Goal: Task Accomplishment & Management: Manage account settings

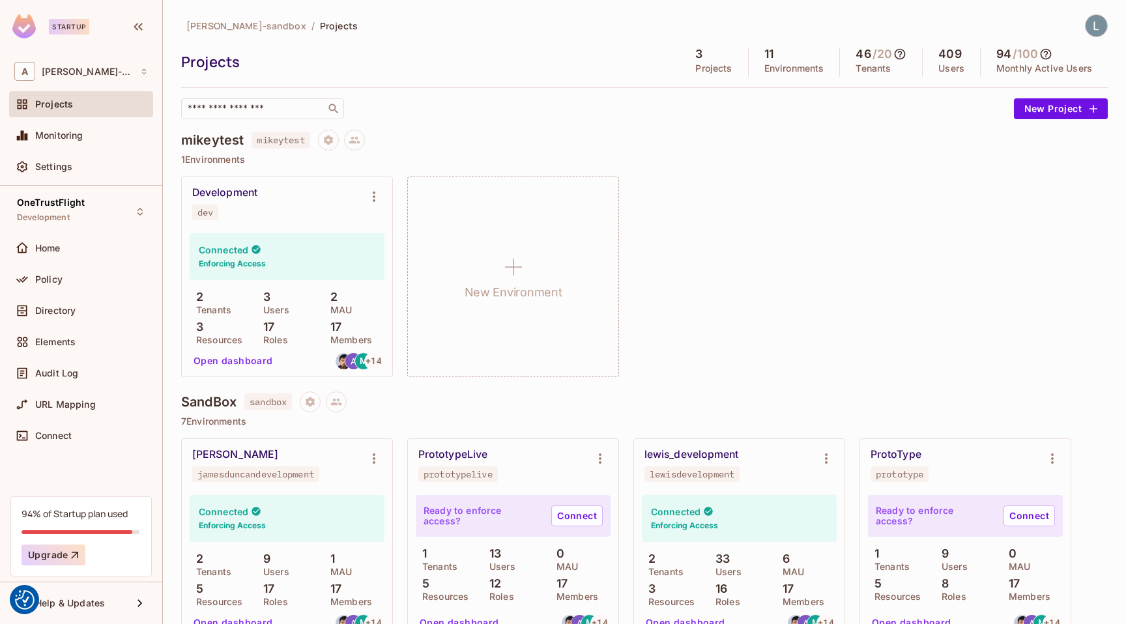
scroll to position [506, 0]
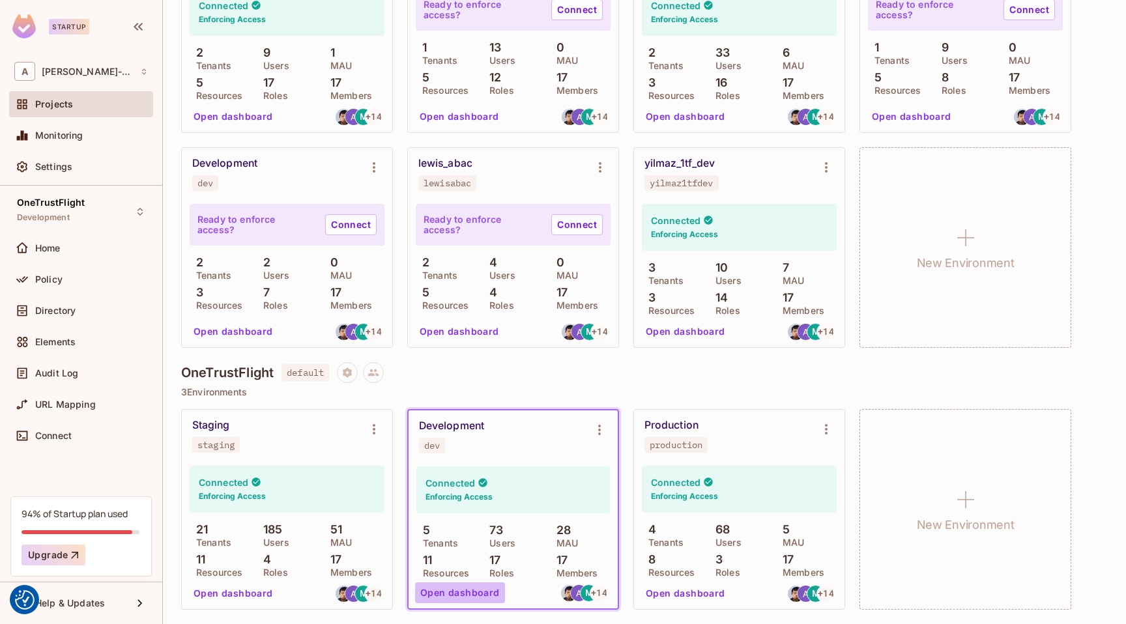
click at [473, 594] on button "Open dashboard" at bounding box center [460, 592] width 90 height 21
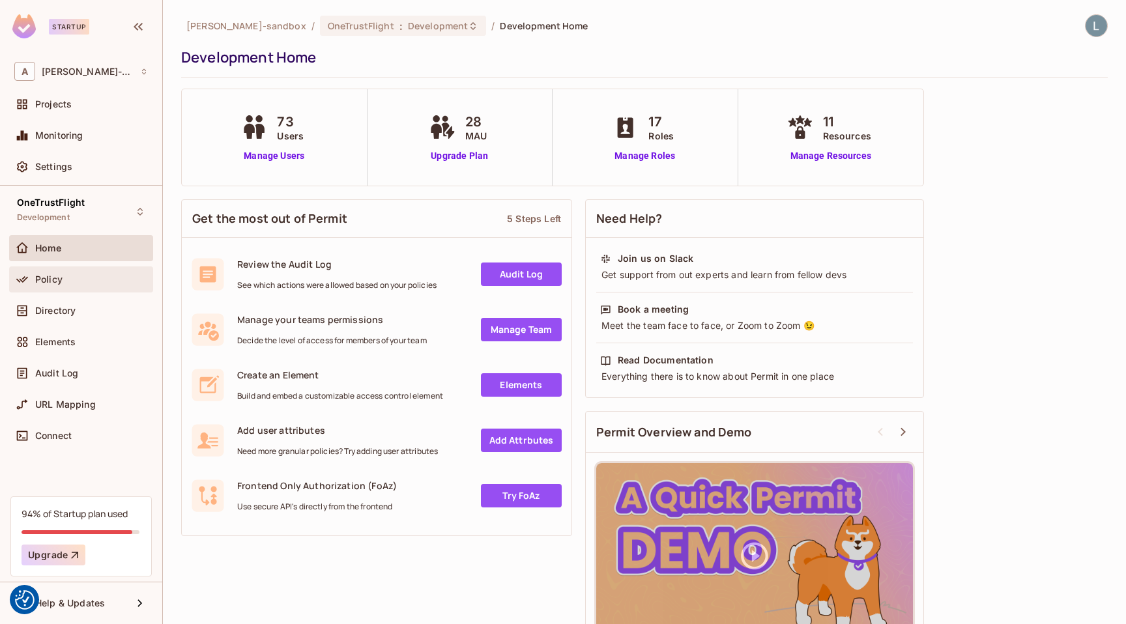
click at [66, 278] on div "Policy" at bounding box center [91, 279] width 113 height 10
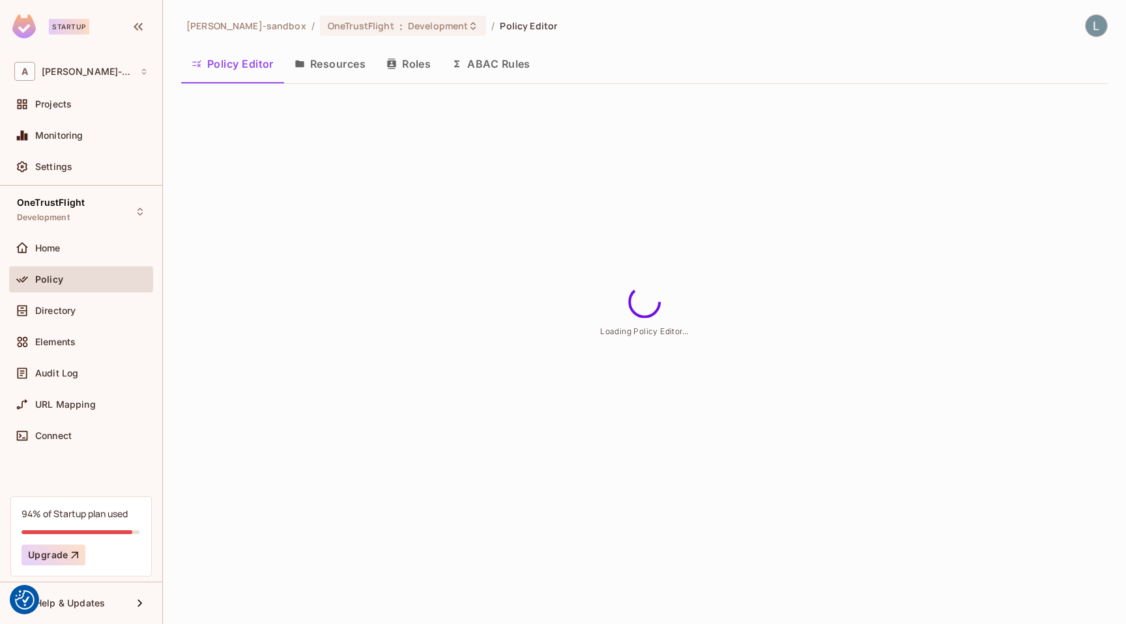
click at [274, 266] on div "alex-trustflight-sandbox / OneTrustFlight : Development / Policy Editor Policy …" at bounding box center [644, 312] width 963 height 624
click at [280, 177] on div "[PERSON_NAME]-sandbox / OneTrustFlight : Development / Policy Editor Policy Edi…" at bounding box center [644, 312] width 963 height 624
click at [75, 251] on div "Home" at bounding box center [91, 248] width 113 height 10
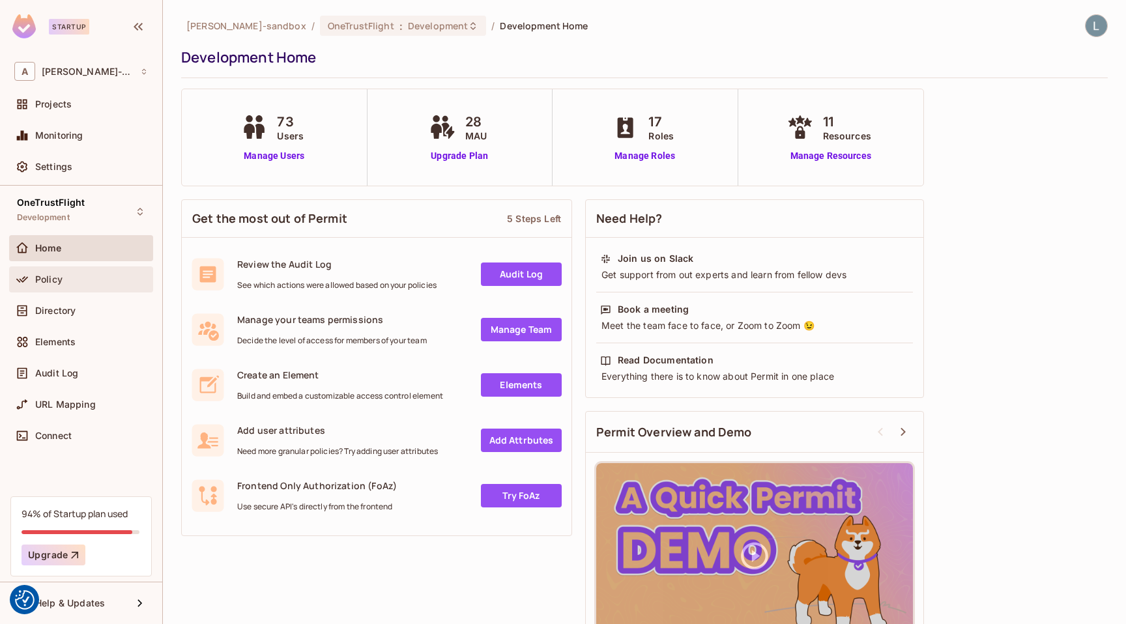
click at [76, 283] on div "Policy" at bounding box center [91, 279] width 113 height 10
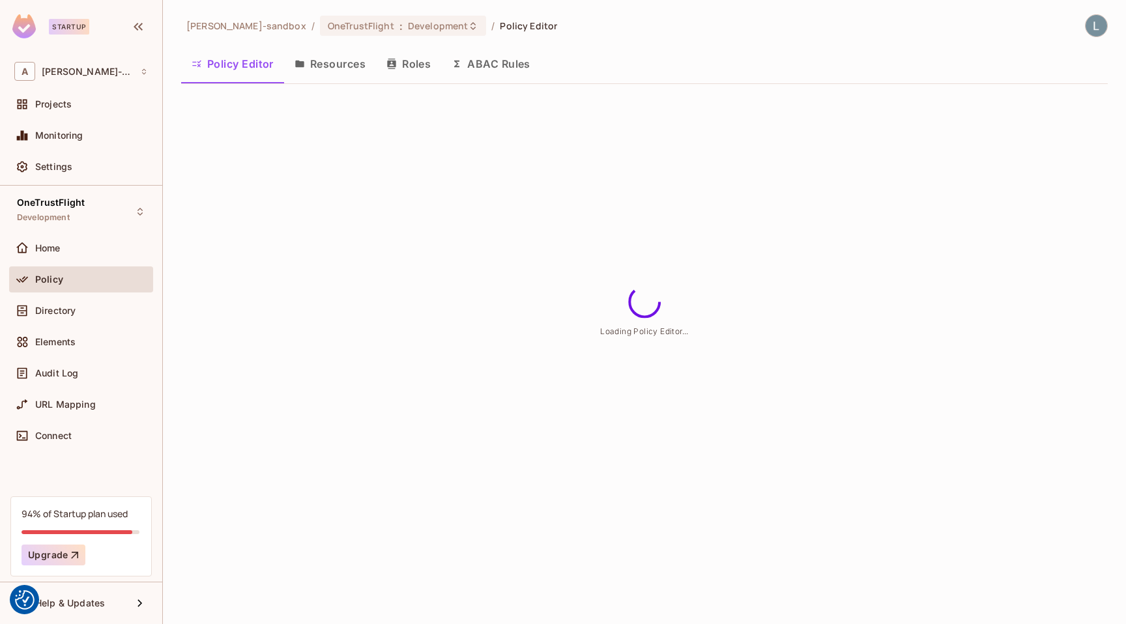
click at [276, 241] on div "alex-trustflight-sandbox / OneTrustFlight : Development / Policy Editor Policy …" at bounding box center [644, 312] width 963 height 624
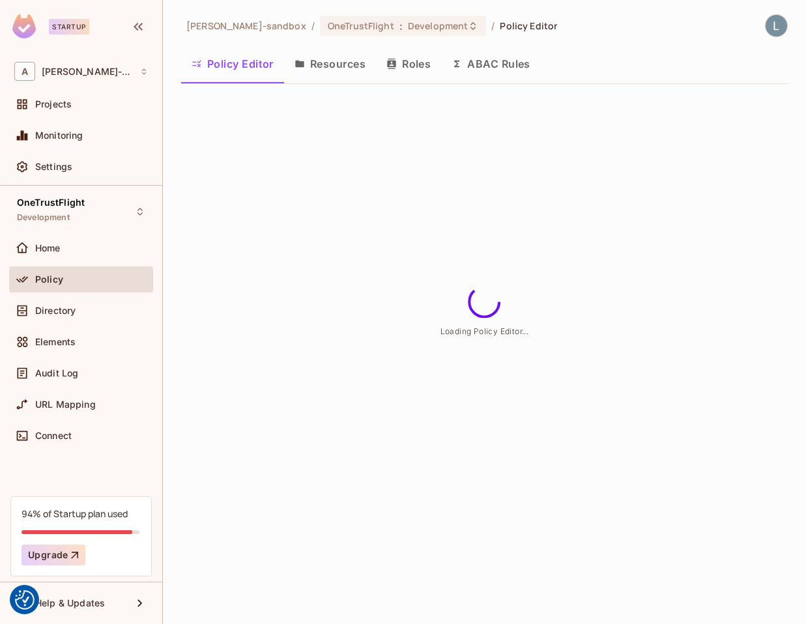
click at [526, 241] on div "alex-trustflight-sandbox / OneTrustFlight : Development / Policy Editor Policy …" at bounding box center [484, 312] width 643 height 624
click at [789, 237] on div "alex-trustflight-sandbox / OneTrustFlight : Development / Policy Editor Policy …" at bounding box center [484, 312] width 643 height 624
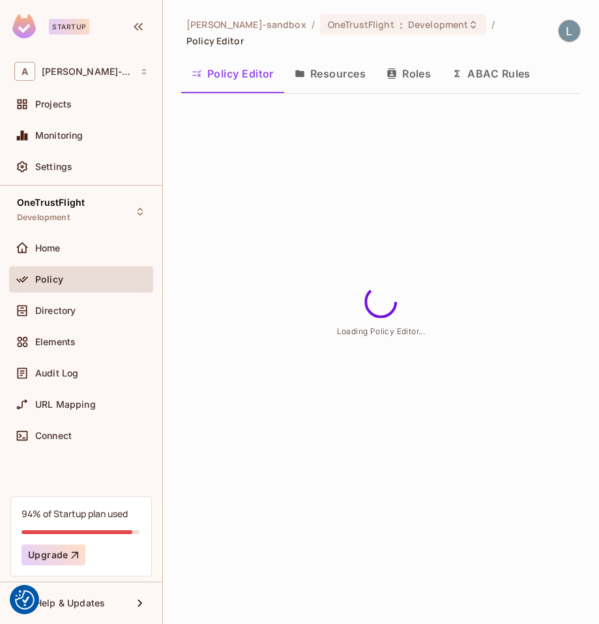
click at [263, 244] on div "alex-trustflight-sandbox / OneTrustFlight : Development / Policy Editor Policy …" at bounding box center [381, 312] width 436 height 624
click at [583, 156] on div "alex-trustflight-sandbox / OneTrustFlight : Development / Policy Editor Policy …" at bounding box center [381, 312] width 436 height 624
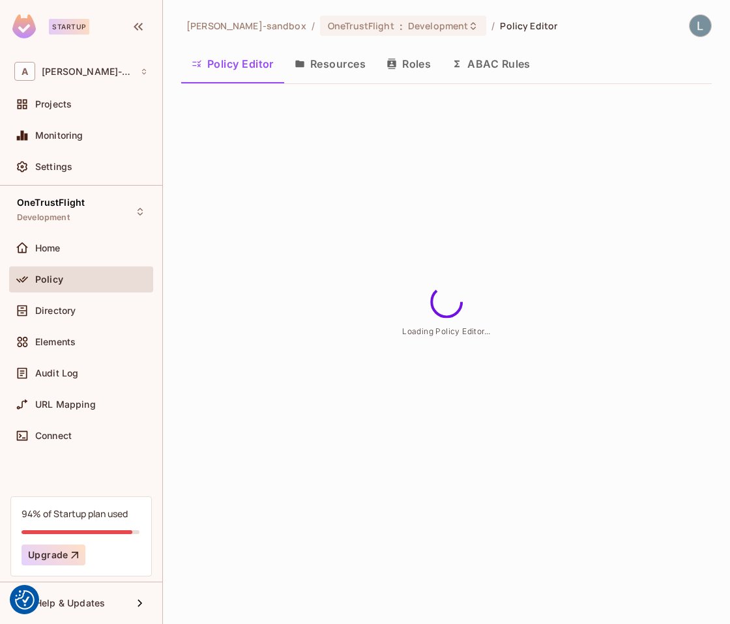
click at [285, 166] on div "alex-trustflight-sandbox / OneTrustFlight : Development / Policy Editor Policy …" at bounding box center [446, 312] width 567 height 624
click at [491, 63] on button "ABAC Rules" at bounding box center [491, 64] width 100 height 33
click at [208, 132] on div "alex-trustflight-sandbox / OneTrustFlight : Development / Policy Editor Policy …" at bounding box center [446, 312] width 567 height 624
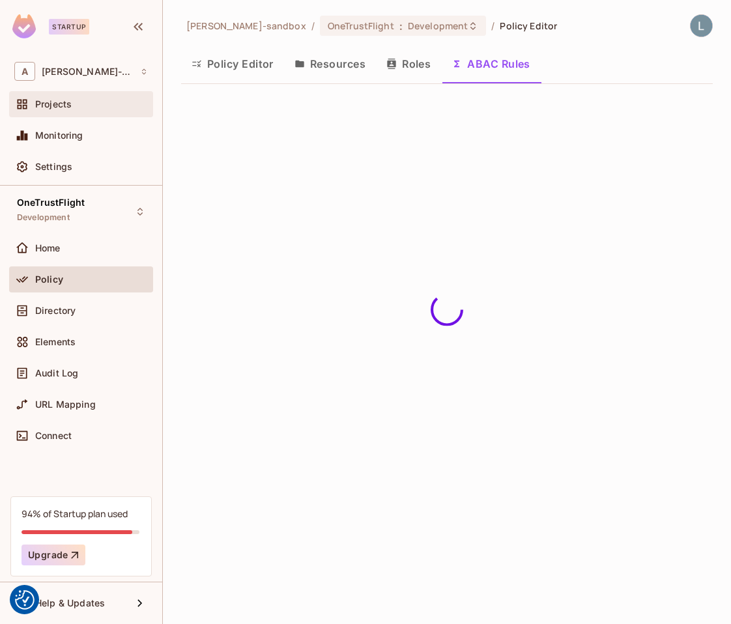
click at [98, 105] on div "Projects" at bounding box center [91, 104] width 113 height 10
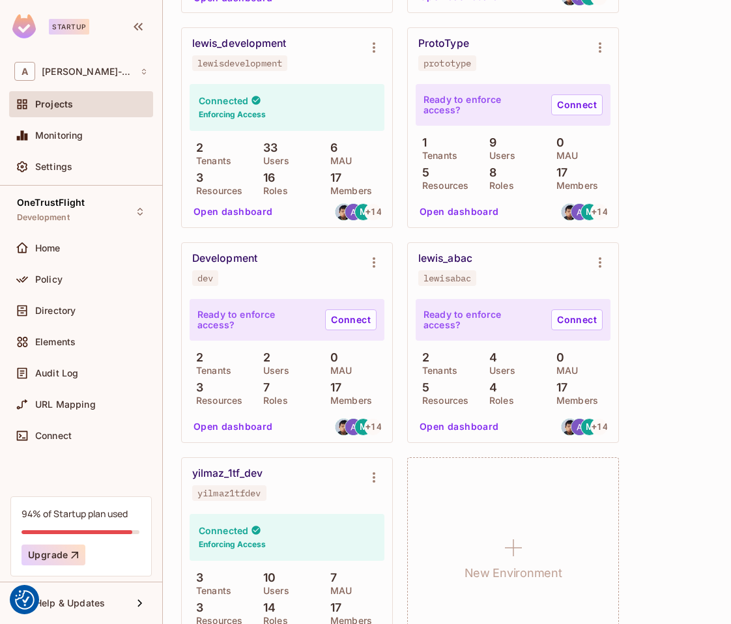
scroll to position [1151, 0]
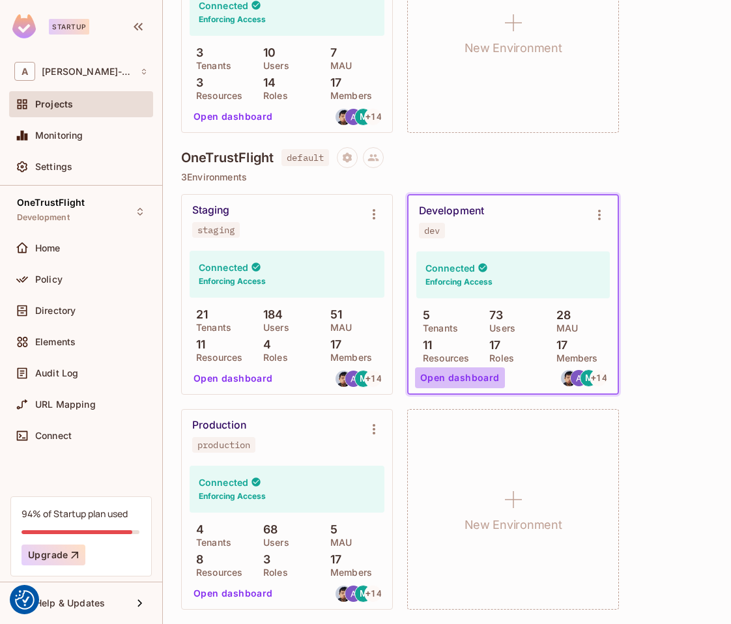
click at [475, 378] on button "Open dashboard" at bounding box center [460, 377] width 90 height 21
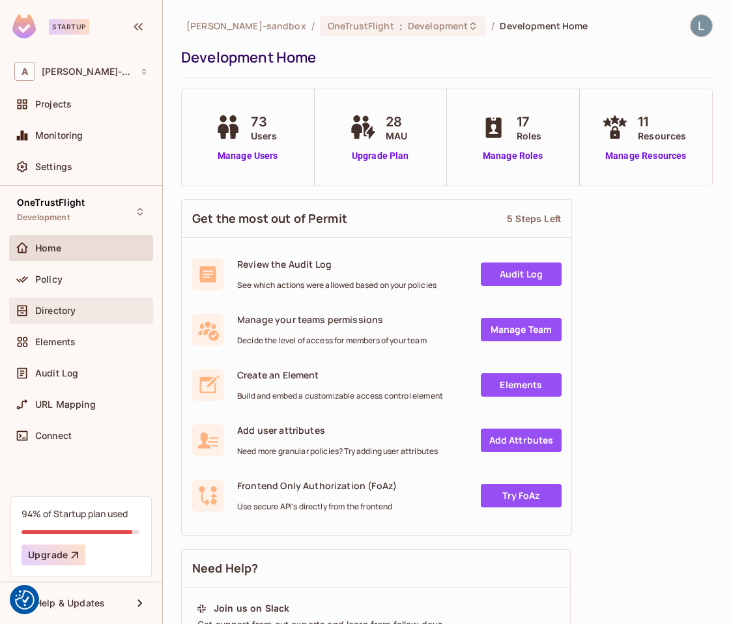
click at [53, 308] on span "Directory" at bounding box center [55, 311] width 40 height 10
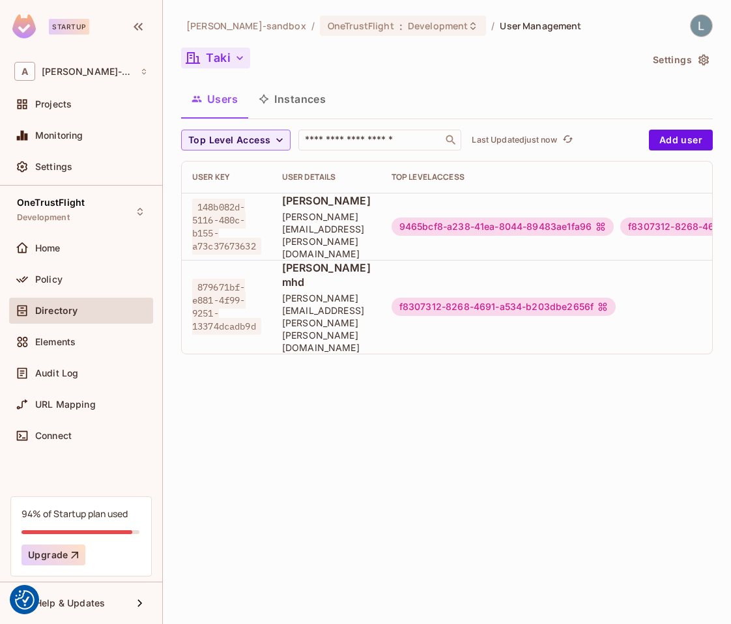
click at [229, 64] on button "Taki" at bounding box center [215, 58] width 69 height 21
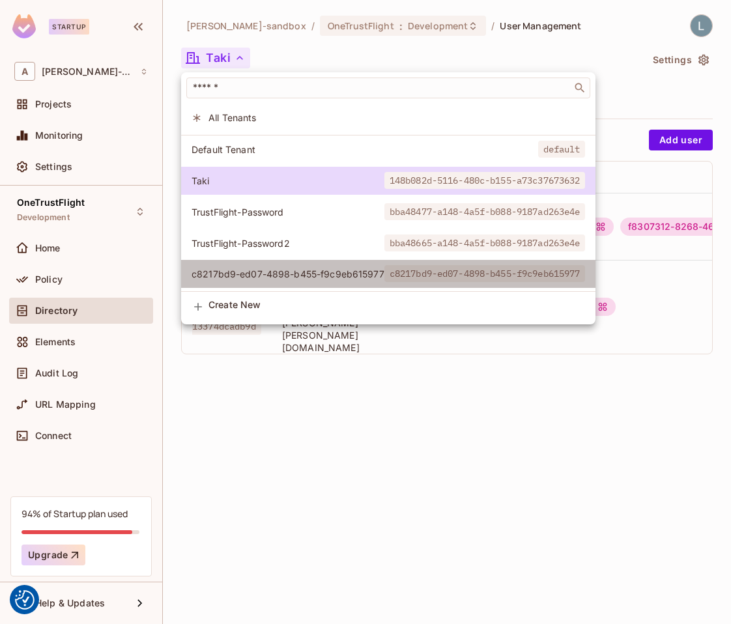
click at [241, 267] on li "c8217bd9-ed07-4898-b455-f9c9eb615977 c8217bd9-ed07-4898-b455-f9c9eb615977" at bounding box center [388, 274] width 414 height 28
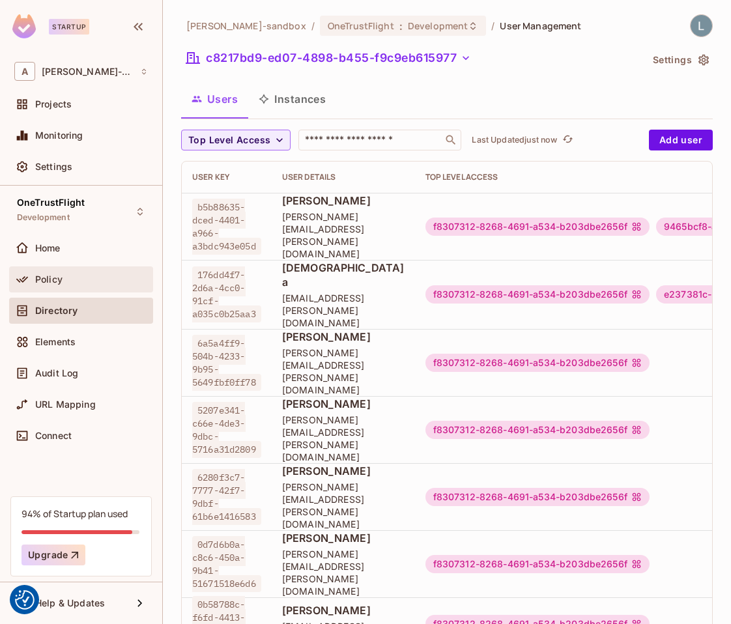
click at [68, 272] on div "Policy" at bounding box center [81, 280] width 134 height 16
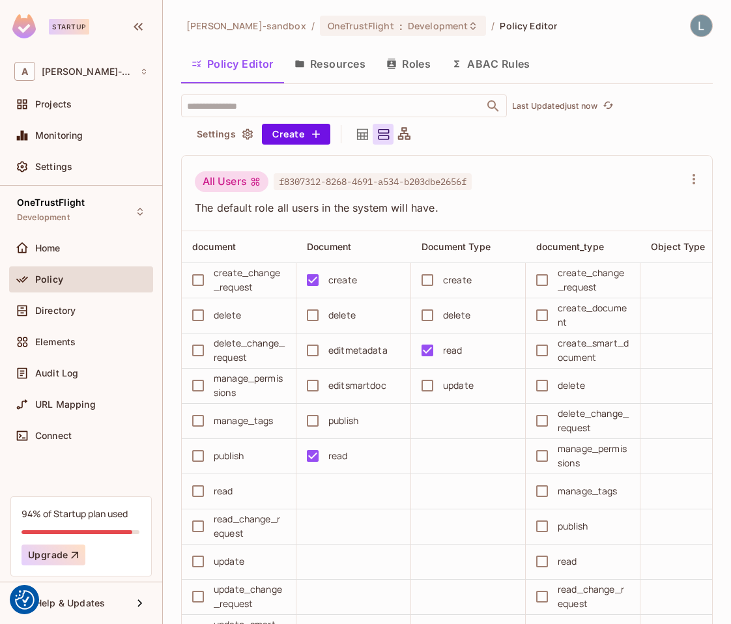
click at [483, 64] on button "ABAC Rules" at bounding box center [491, 64] width 100 height 33
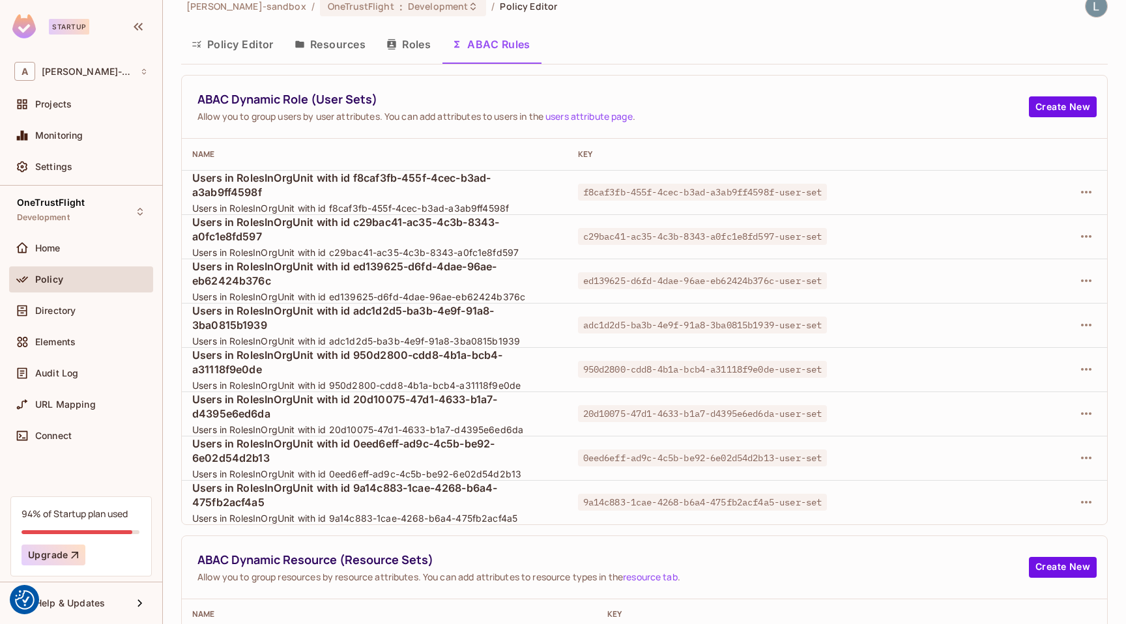
scroll to position [23, 0]
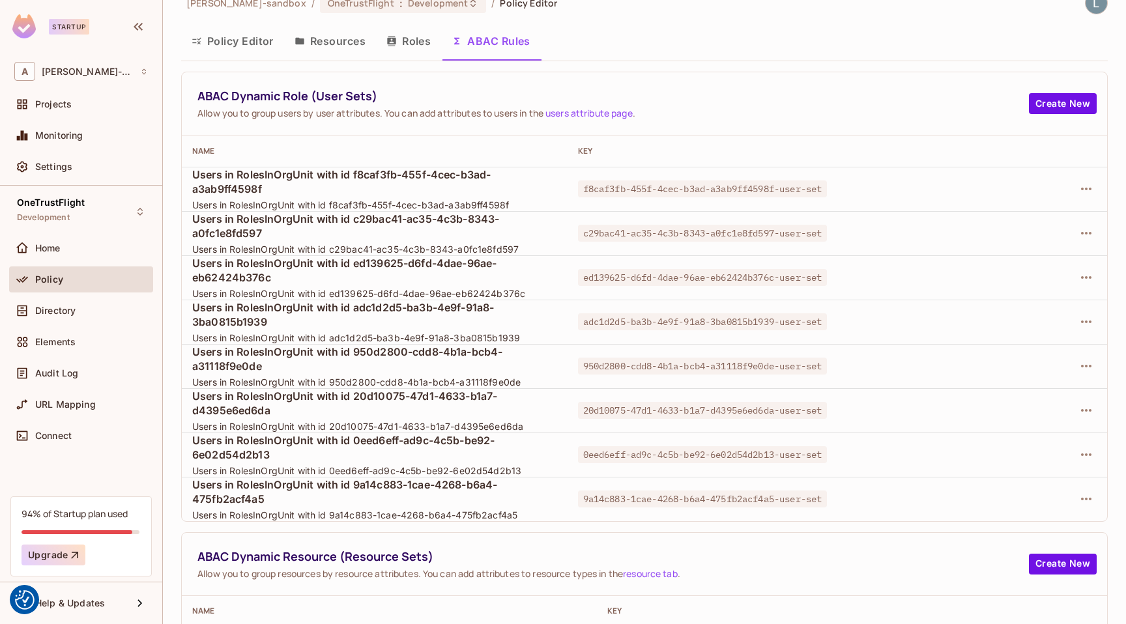
click at [729, 132] on div "ABAC Dynamic Role (User Sets) Allow you to group users by user attributes. You …" at bounding box center [644, 103] width 925 height 63
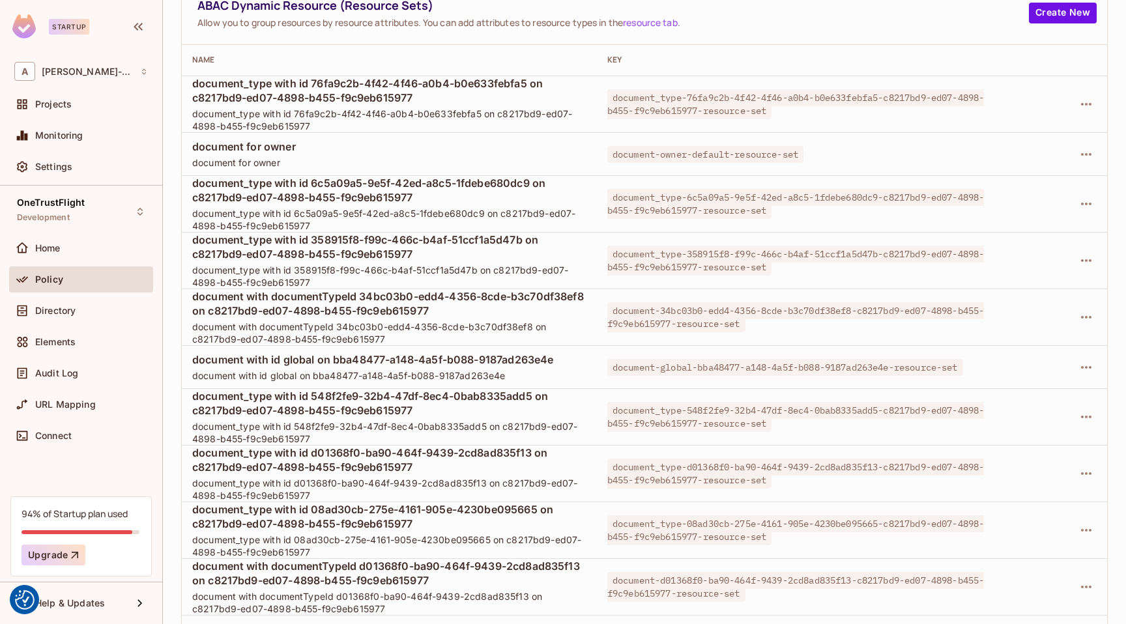
scroll to position [605, 0]
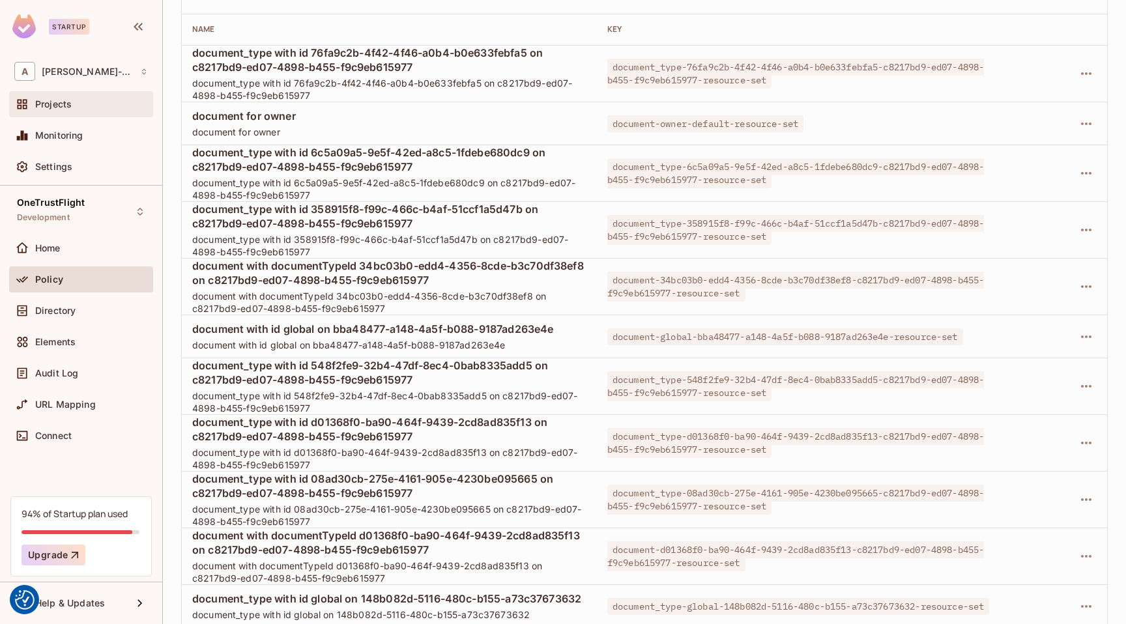
click at [108, 112] on div "Projects" at bounding box center [81, 104] width 134 height 16
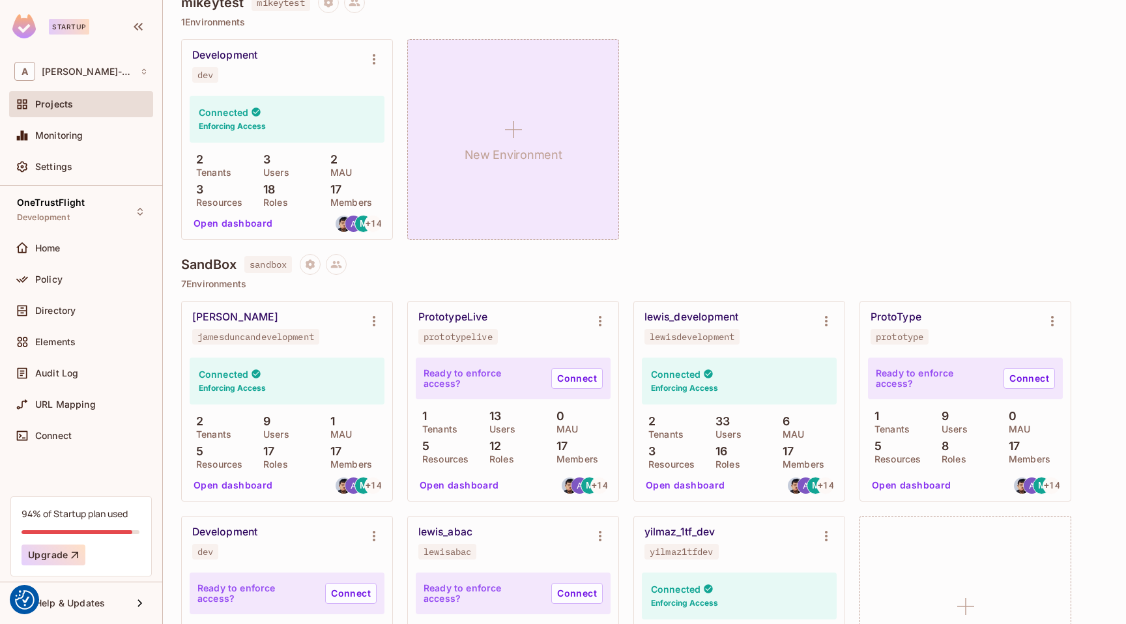
scroll to position [203, 0]
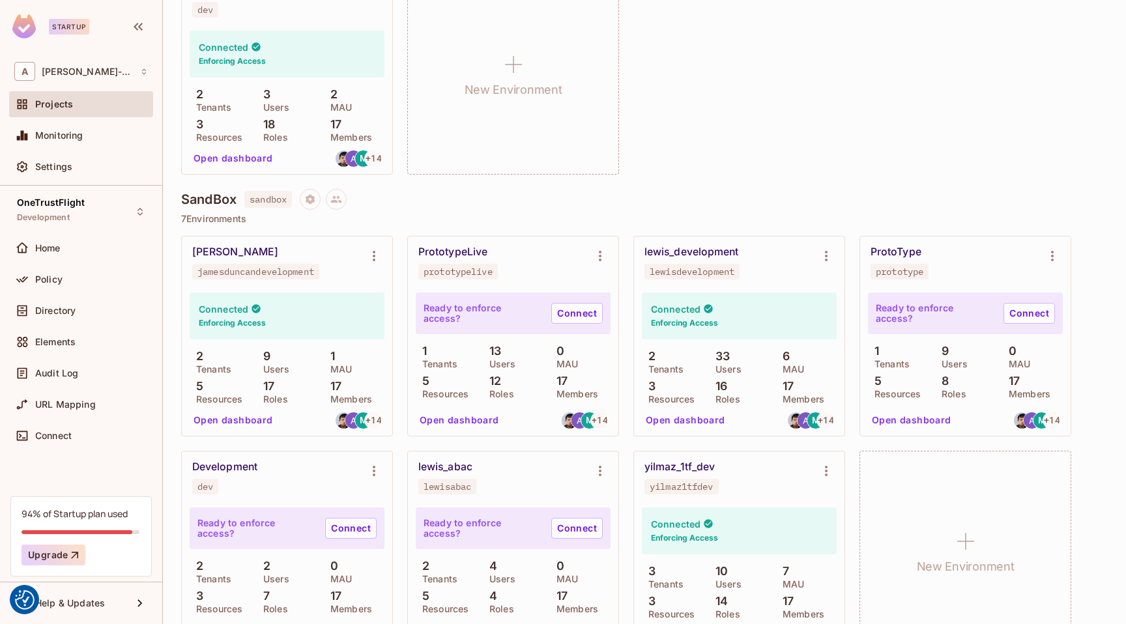
click at [691, 421] on button "Open dashboard" at bounding box center [685, 420] width 90 height 21
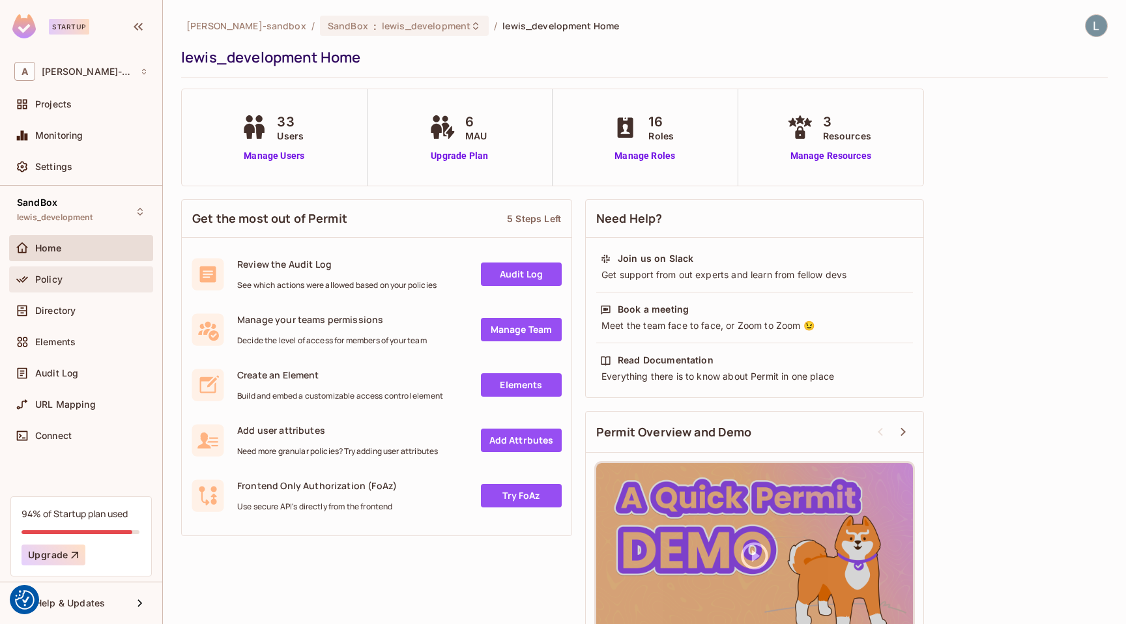
click at [49, 283] on span "Policy" at bounding box center [48, 279] width 27 height 10
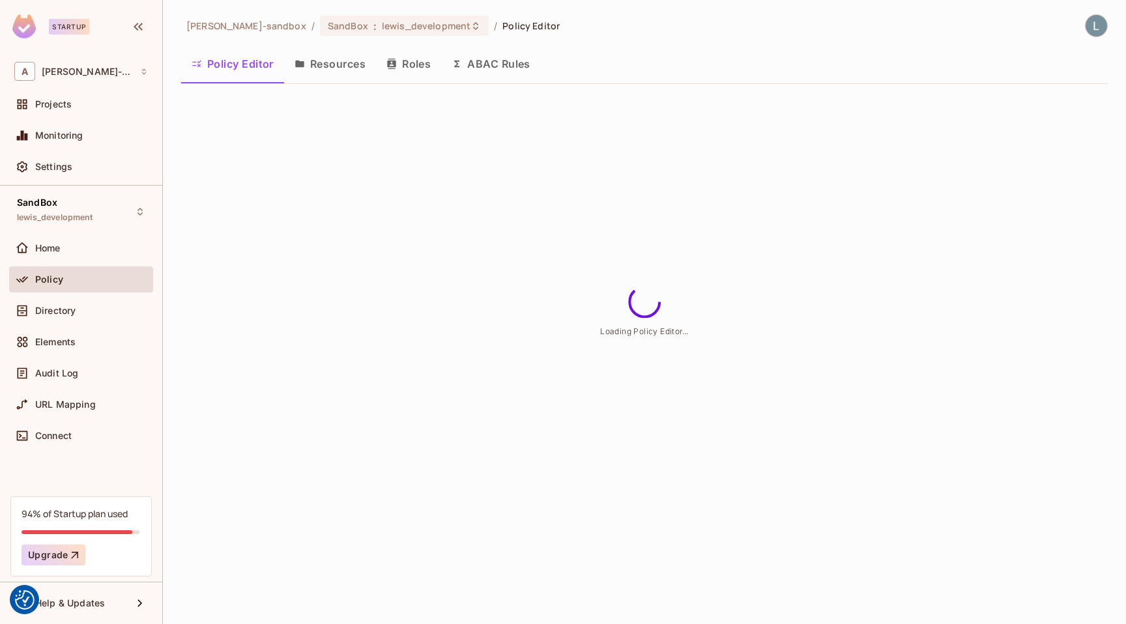
click at [482, 68] on button "ABAC Rules" at bounding box center [491, 64] width 100 height 33
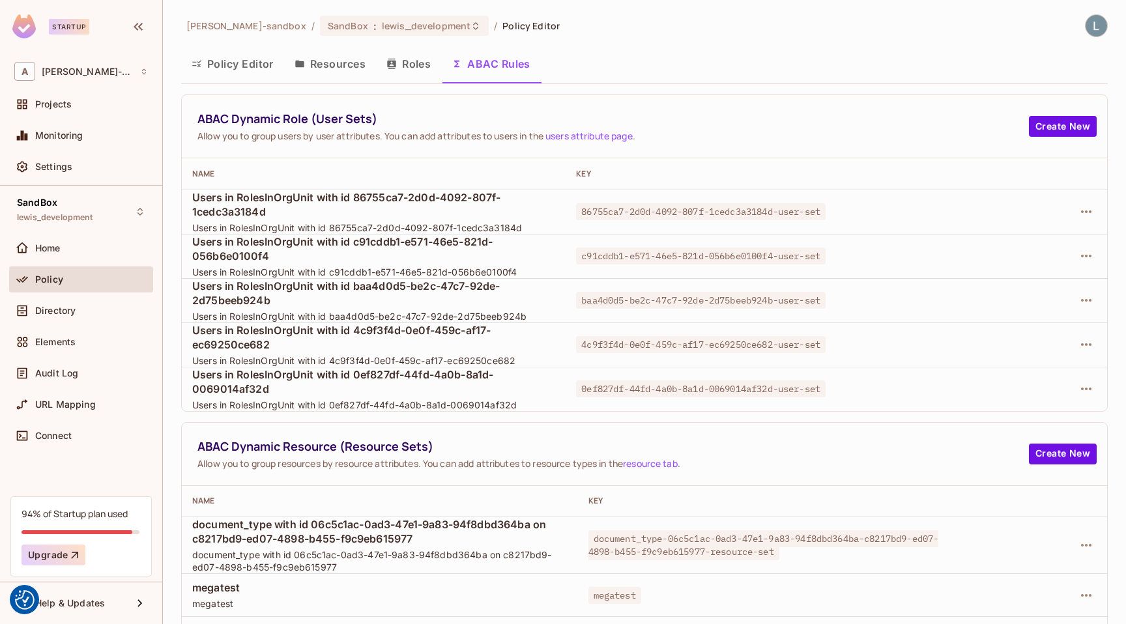
click at [729, 132] on span "Allow you to group users by user attributes. You can add attributes to users in…" at bounding box center [612, 136] width 831 height 12
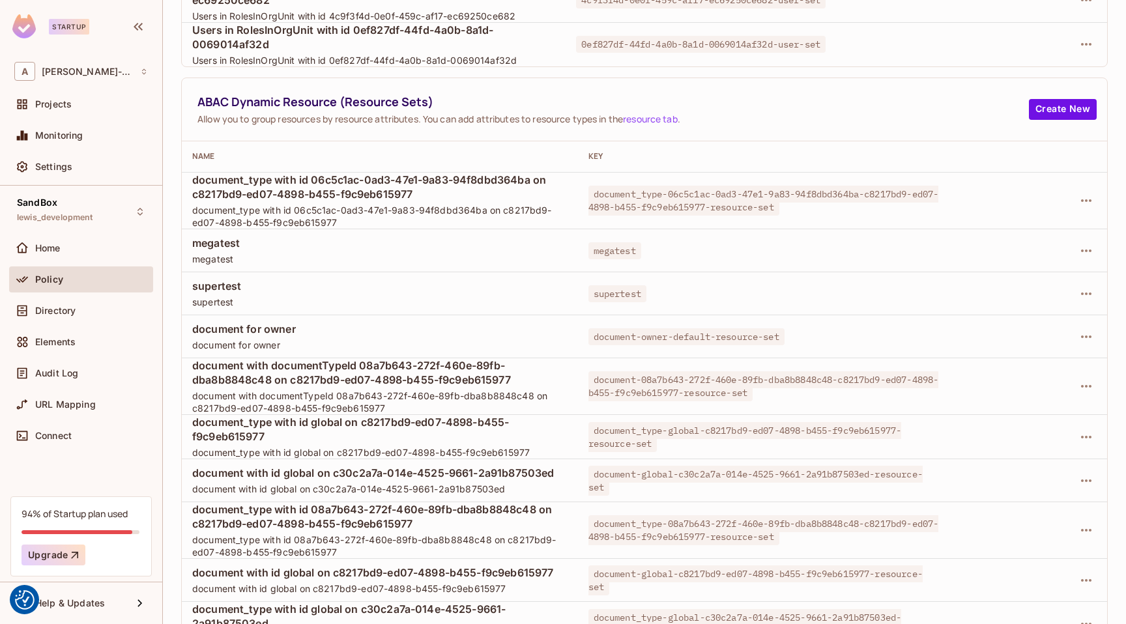
scroll to position [367, 0]
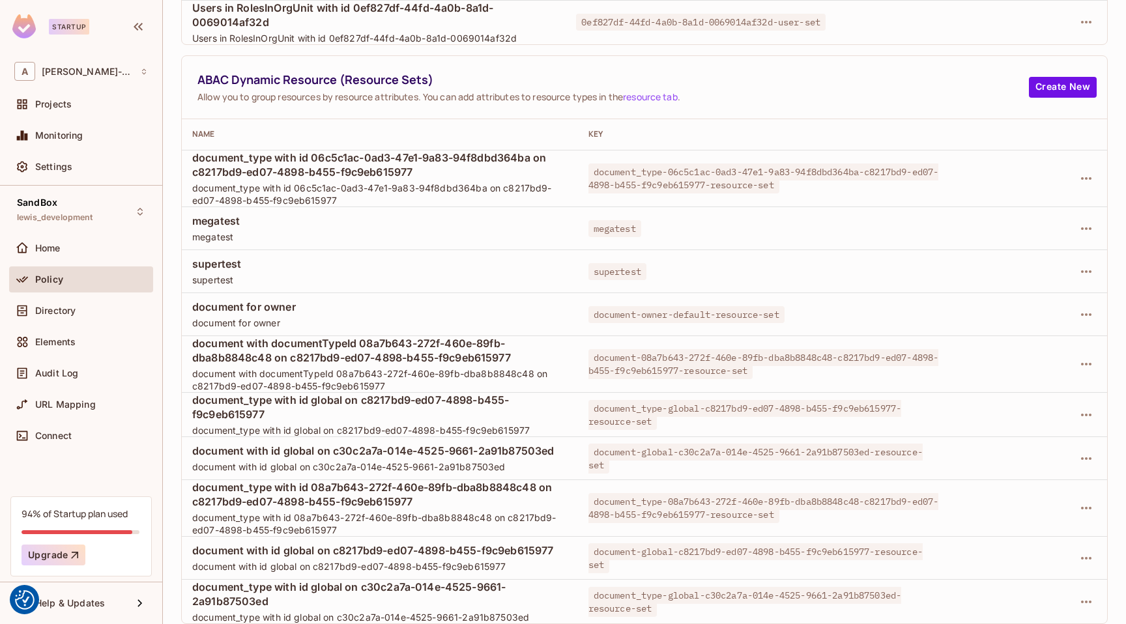
click at [729, 219] on td at bounding box center [1029, 228] width 155 height 43
click at [729, 227] on icon "button" at bounding box center [1086, 229] width 16 height 16
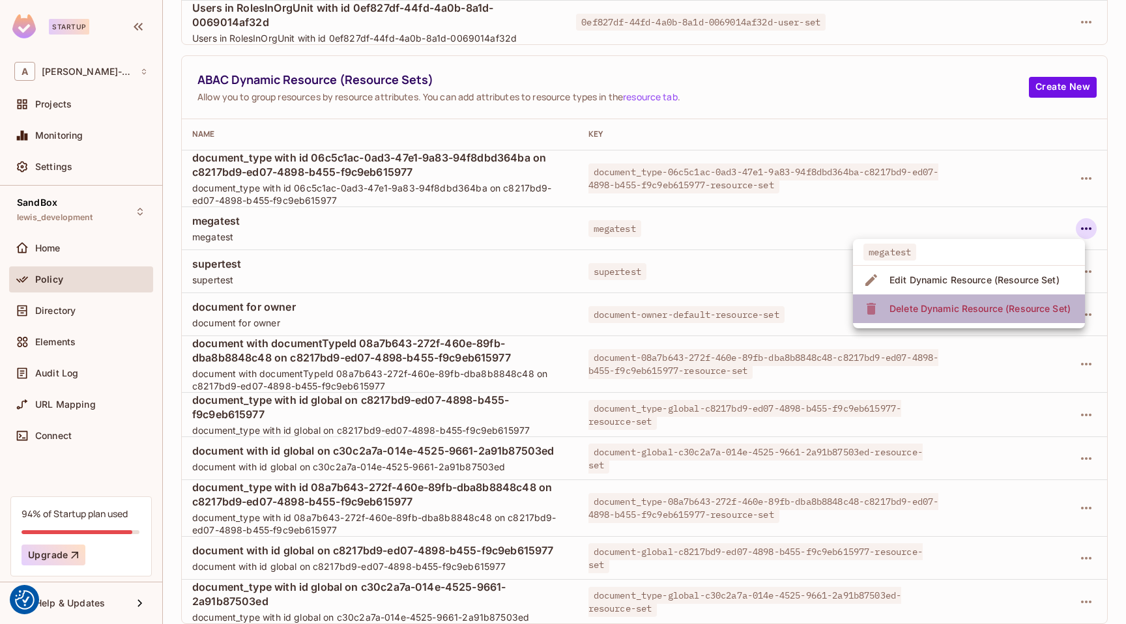
click at [729, 306] on div "Delete Dynamic Resource (Resource Set)" at bounding box center [979, 308] width 181 height 13
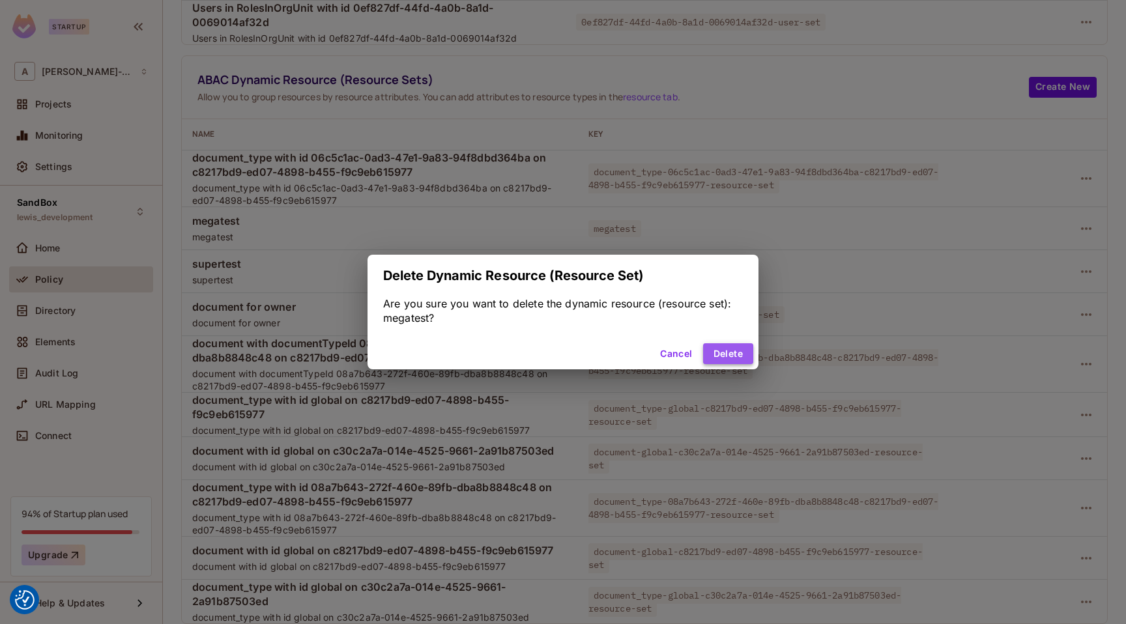
click at [727, 360] on button "Delete" at bounding box center [728, 353] width 50 height 21
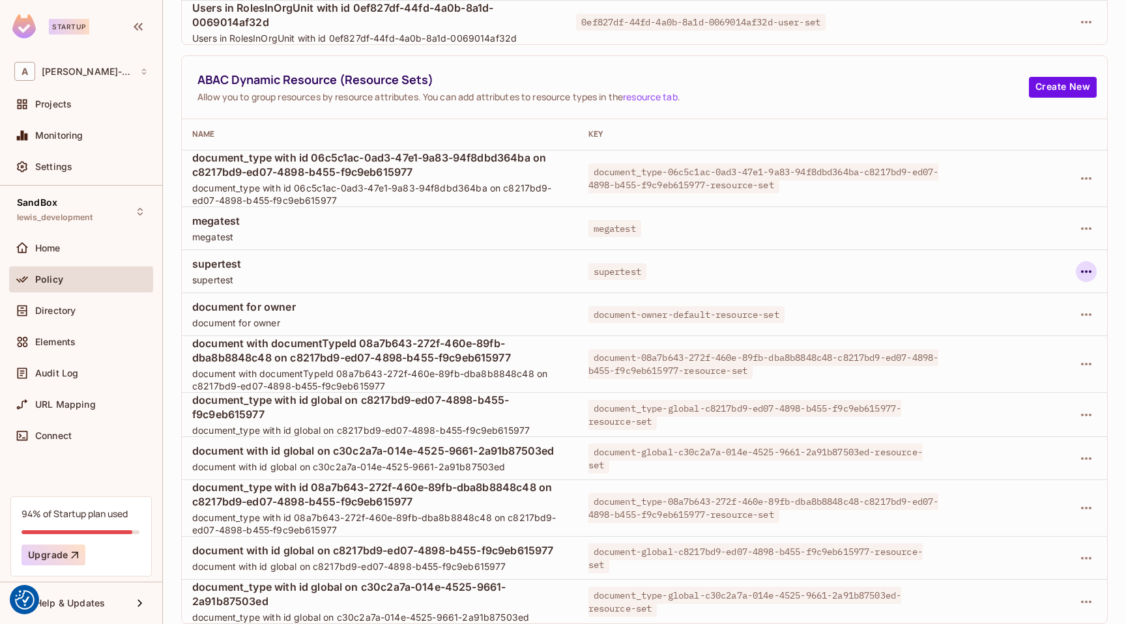
click at [729, 274] on icon "button" at bounding box center [1086, 272] width 16 height 16
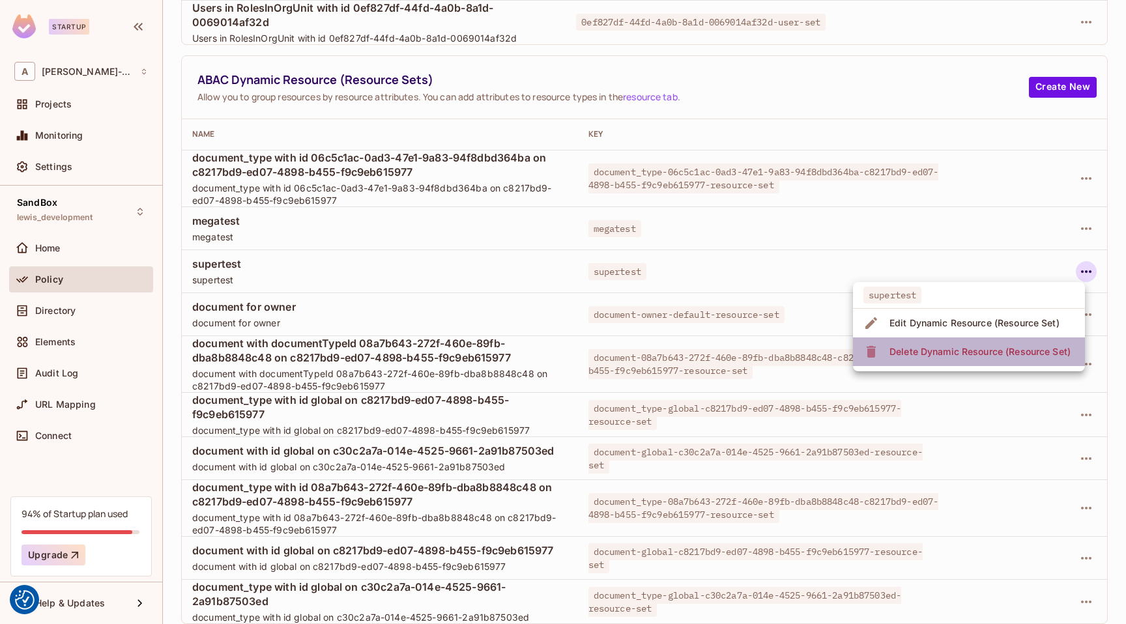
click at [729, 357] on div "Delete Dynamic Resource (Resource Set)" at bounding box center [979, 351] width 181 height 13
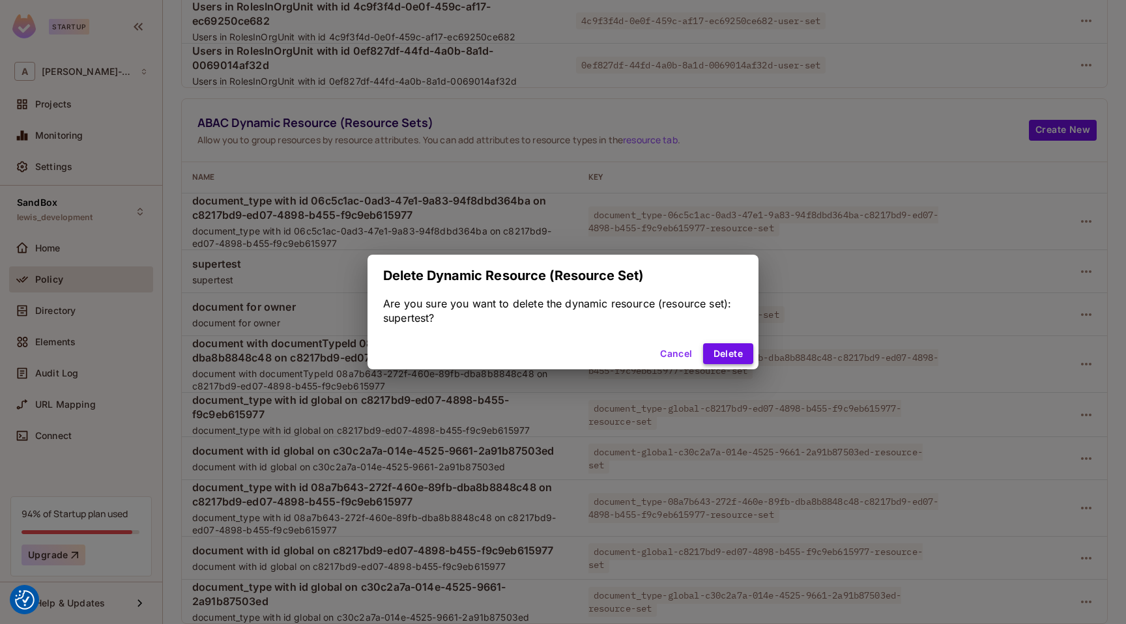
scroll to position [324, 0]
click at [717, 361] on button "Delete" at bounding box center [728, 353] width 50 height 21
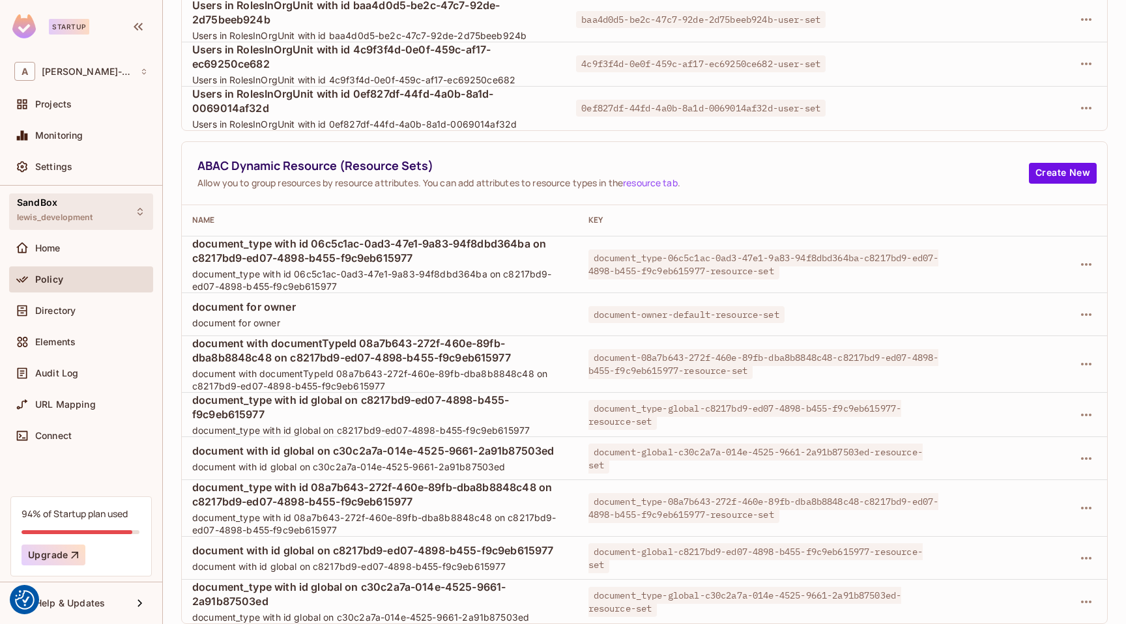
scroll to position [281, 0]
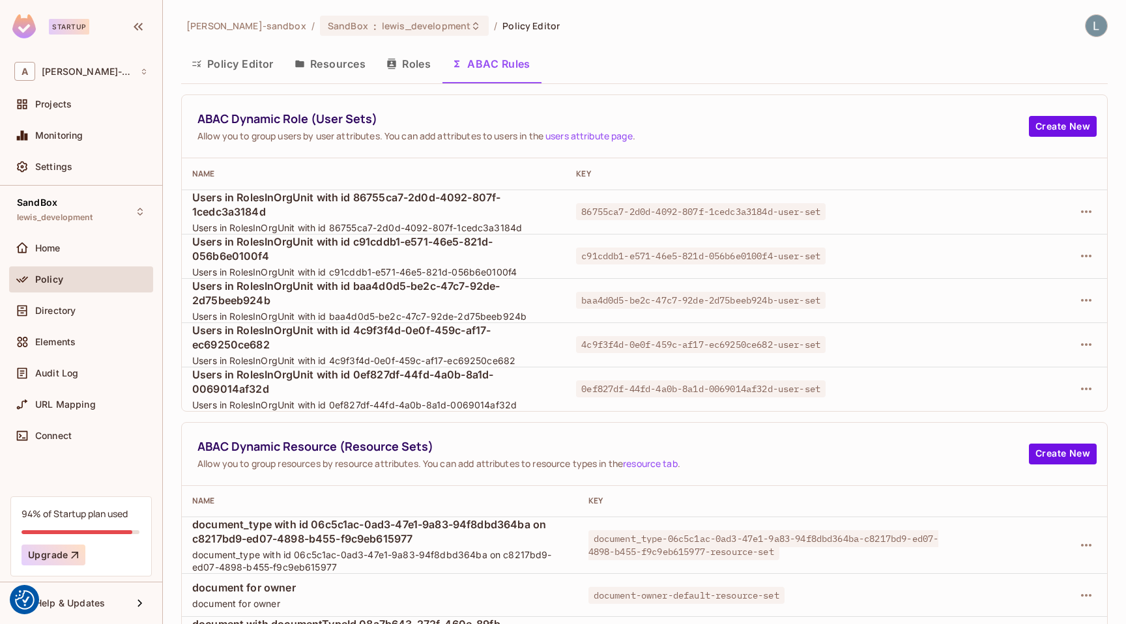
click at [511, 490] on th "Name" at bounding box center [380, 501] width 396 height 31
click at [554, 409] on span "Users in RolesInOrgUnit with id 0ef827df-44fd-4a0b-8a1d-0069014af32d" at bounding box center [373, 405] width 363 height 12
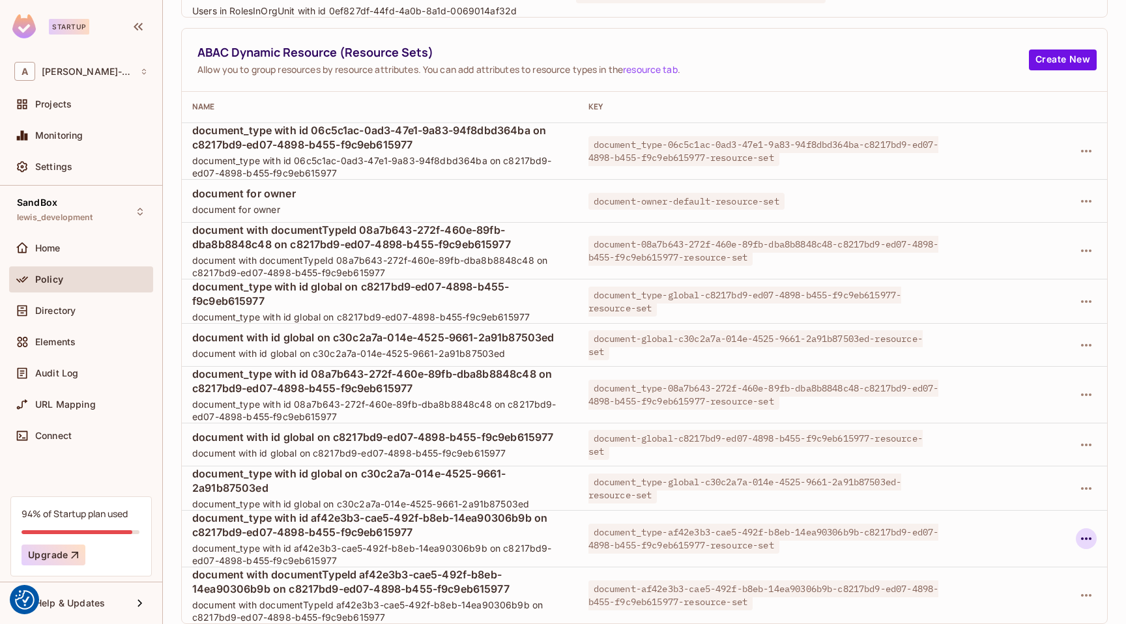
click at [1086, 540] on icon "button" at bounding box center [1086, 539] width 16 height 16
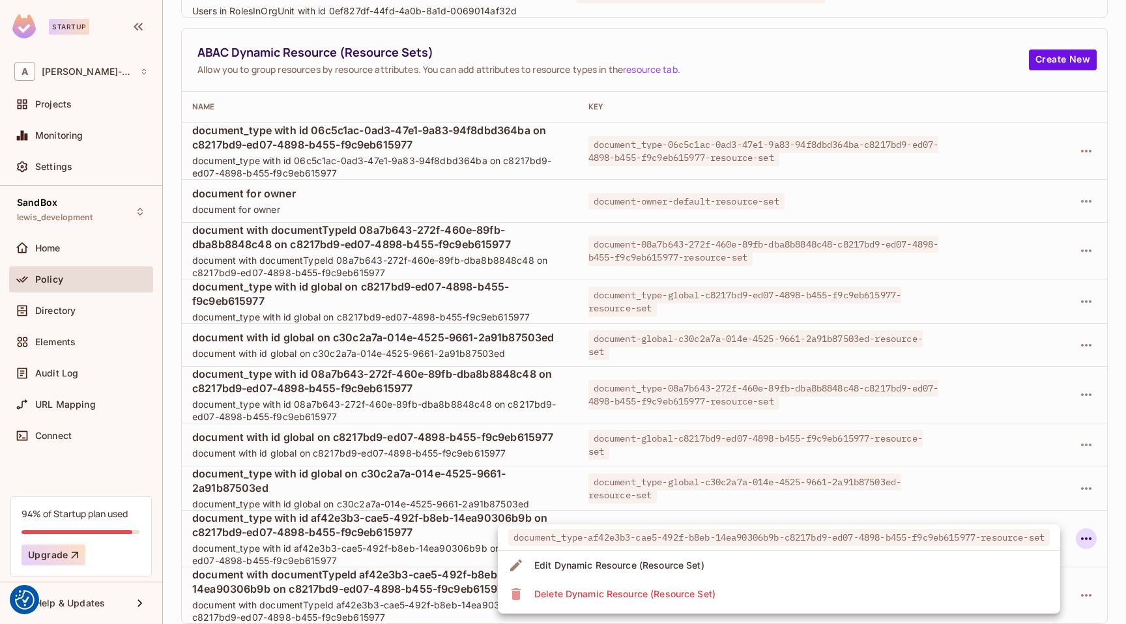
click at [771, 560] on li "Edit Dynamic Resource (Resource Set)" at bounding box center [779, 565] width 562 height 29
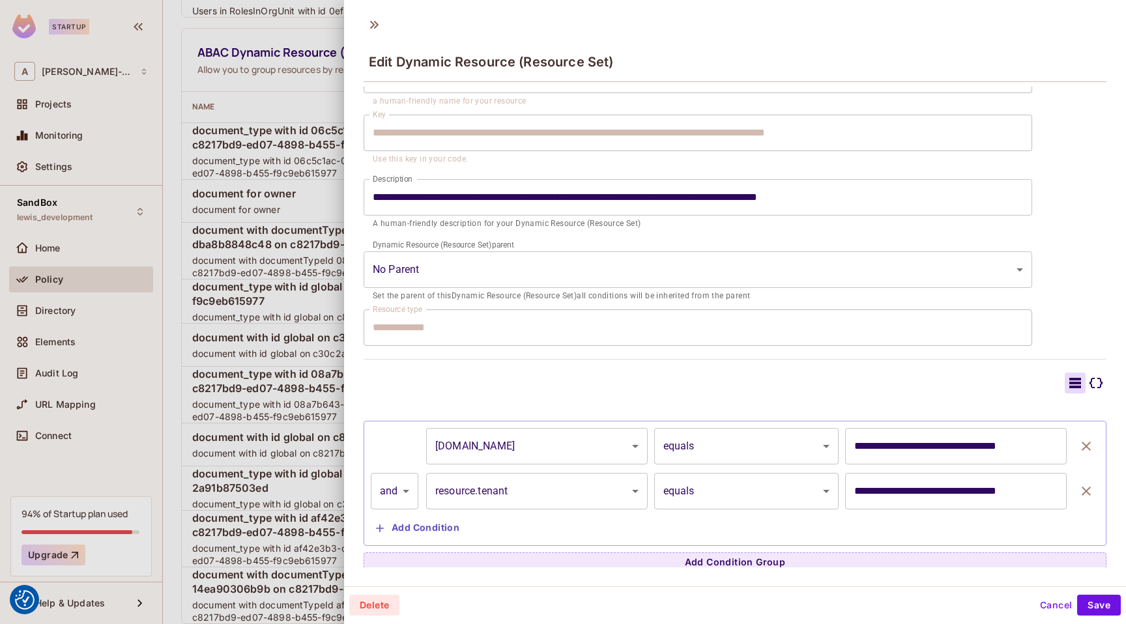
scroll to position [79, 0]
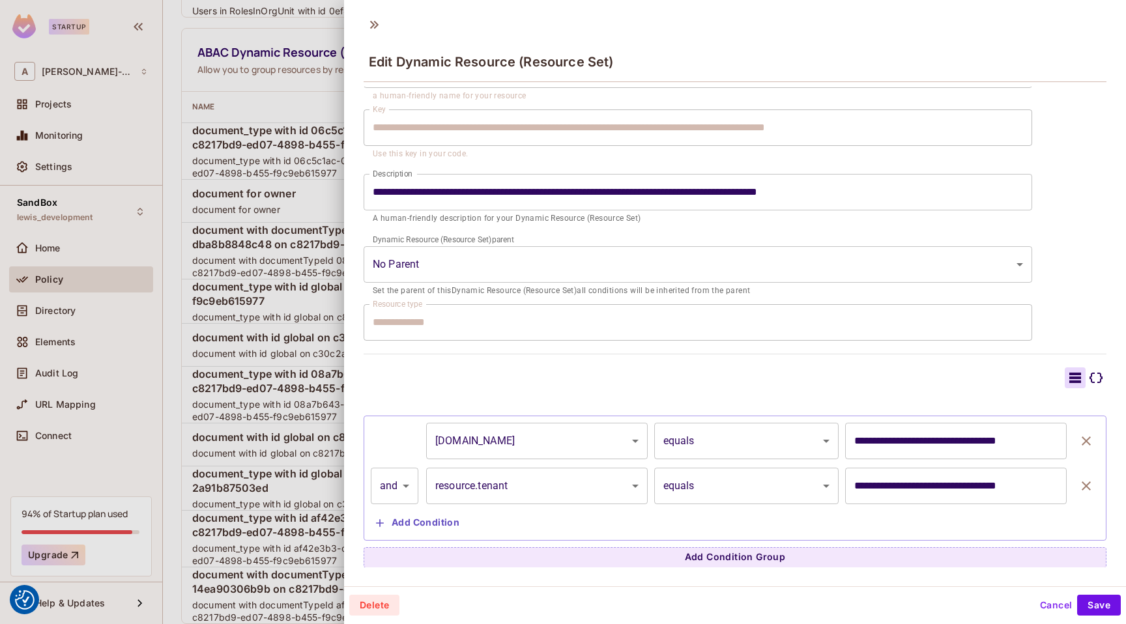
click at [1055, 610] on button "Cancel" at bounding box center [1056, 605] width 42 height 21
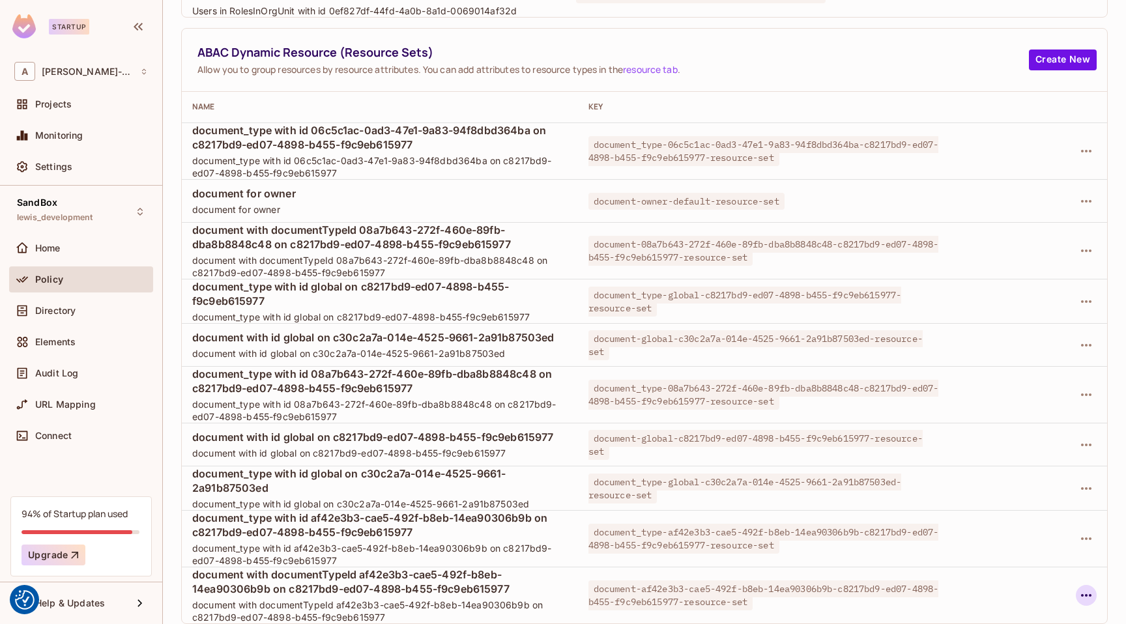
click at [1086, 594] on icon "button" at bounding box center [1086, 595] width 10 height 3
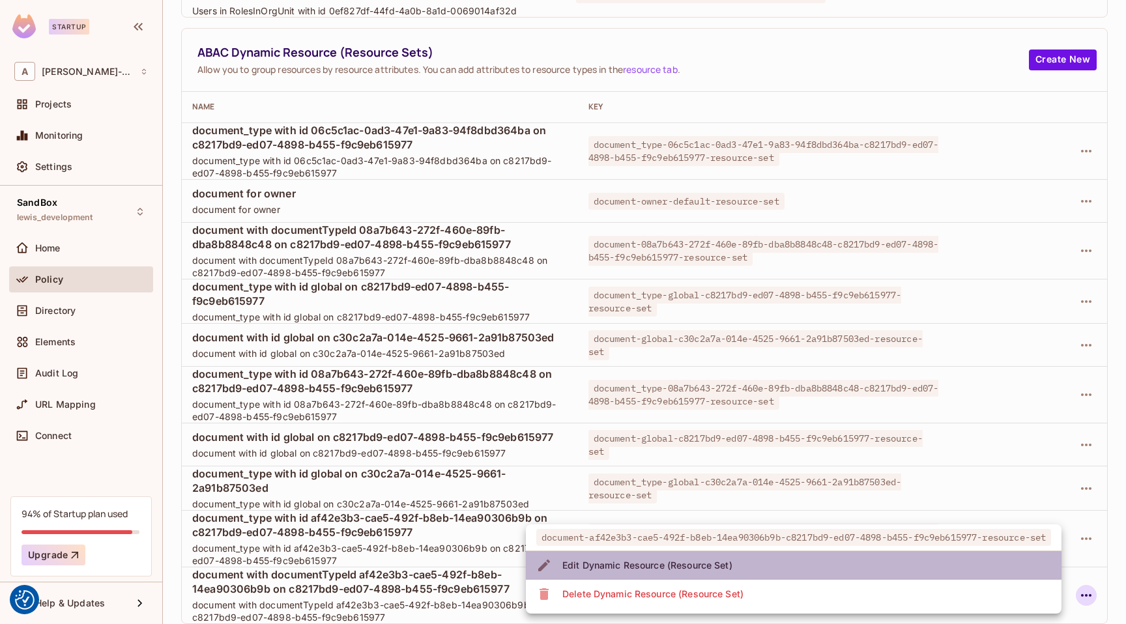
click at [813, 561] on li "Edit Dynamic Resource (Resource Set)" at bounding box center [794, 565] width 536 height 29
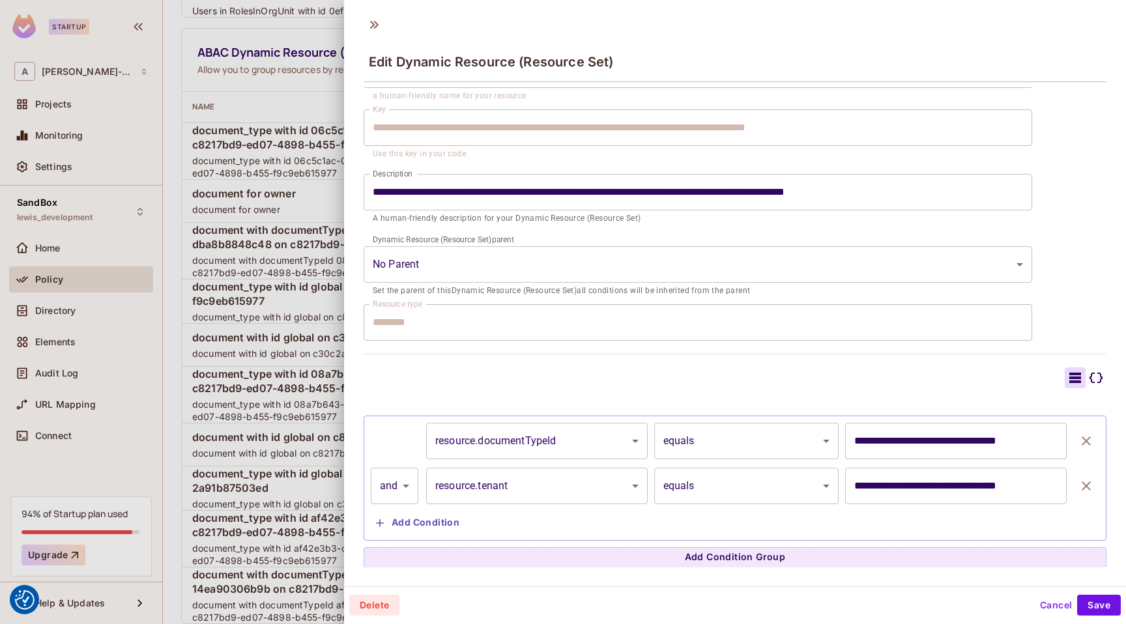
click at [235, 364] on div at bounding box center [563, 312] width 1126 height 624
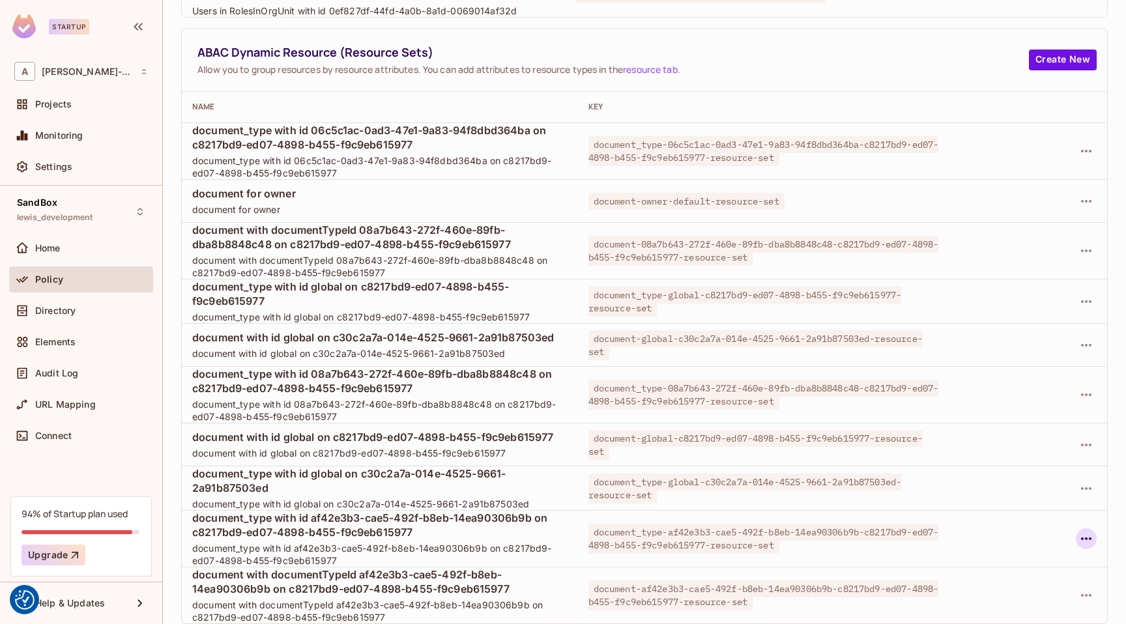
click at [1085, 543] on icon "button" at bounding box center [1086, 539] width 16 height 16
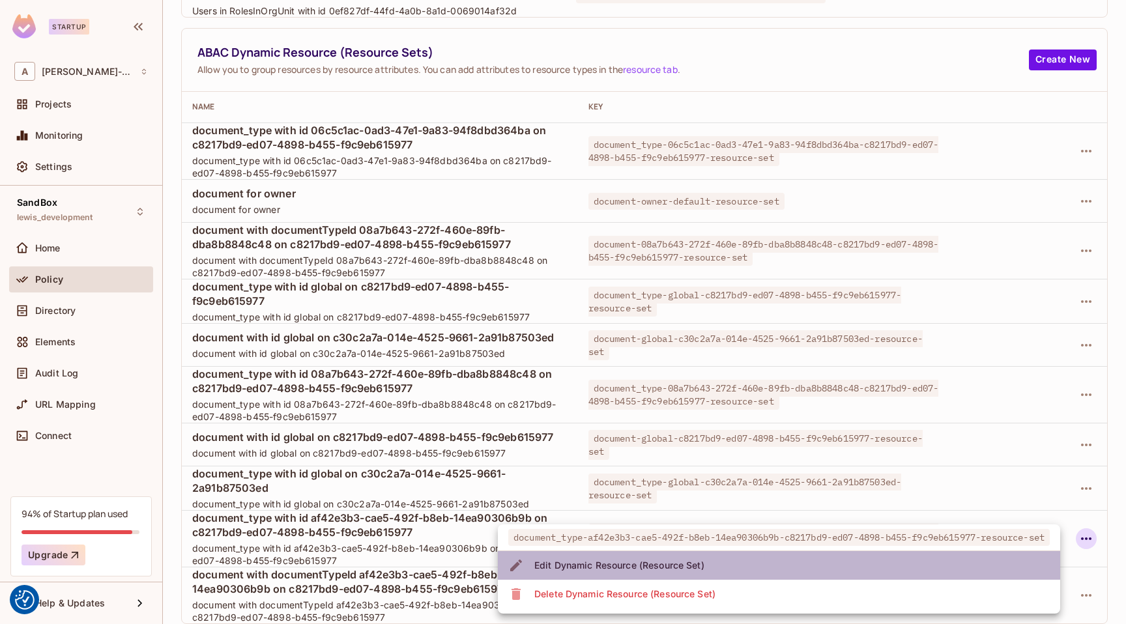
click at [784, 560] on li "Edit Dynamic Resource (Resource Set)" at bounding box center [779, 565] width 562 height 29
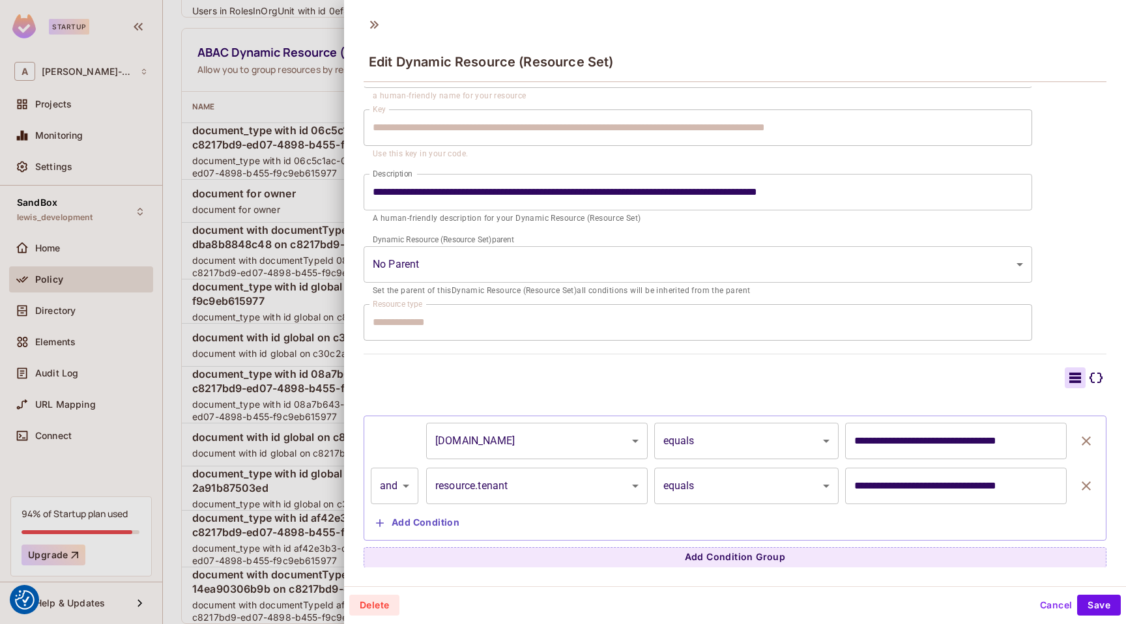
scroll to position [0, 0]
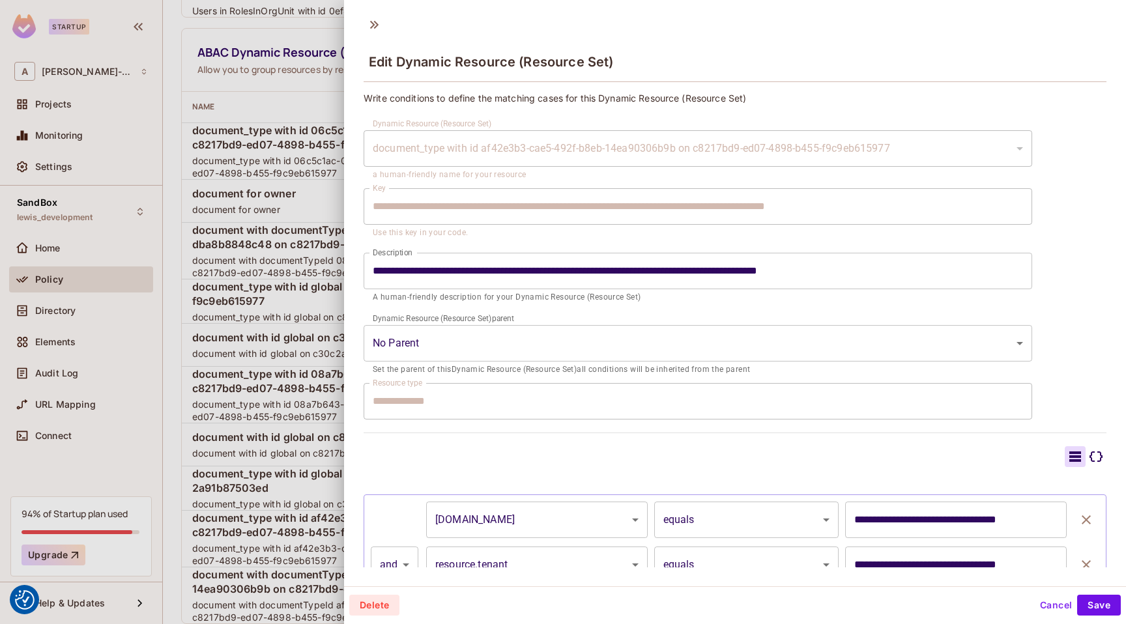
click at [305, 190] on div at bounding box center [563, 312] width 1126 height 624
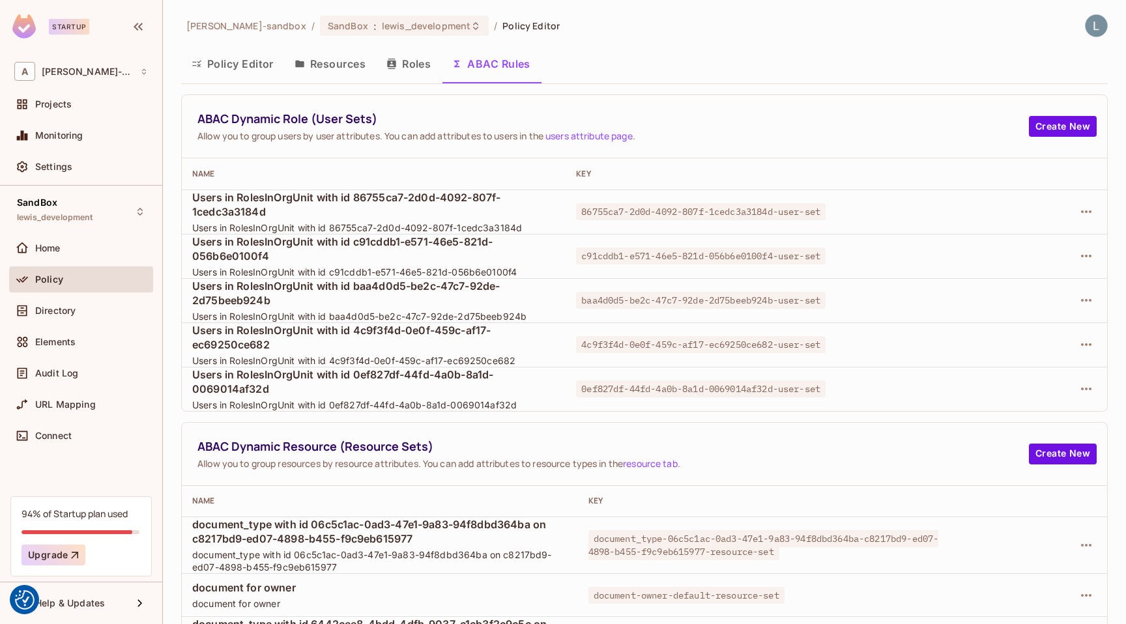
click at [729, 89] on div "[PERSON_NAME]-sandbox / SandBox : lewis_development / Policy Editor Policy Edit…" at bounding box center [644, 572] width 926 height 1117
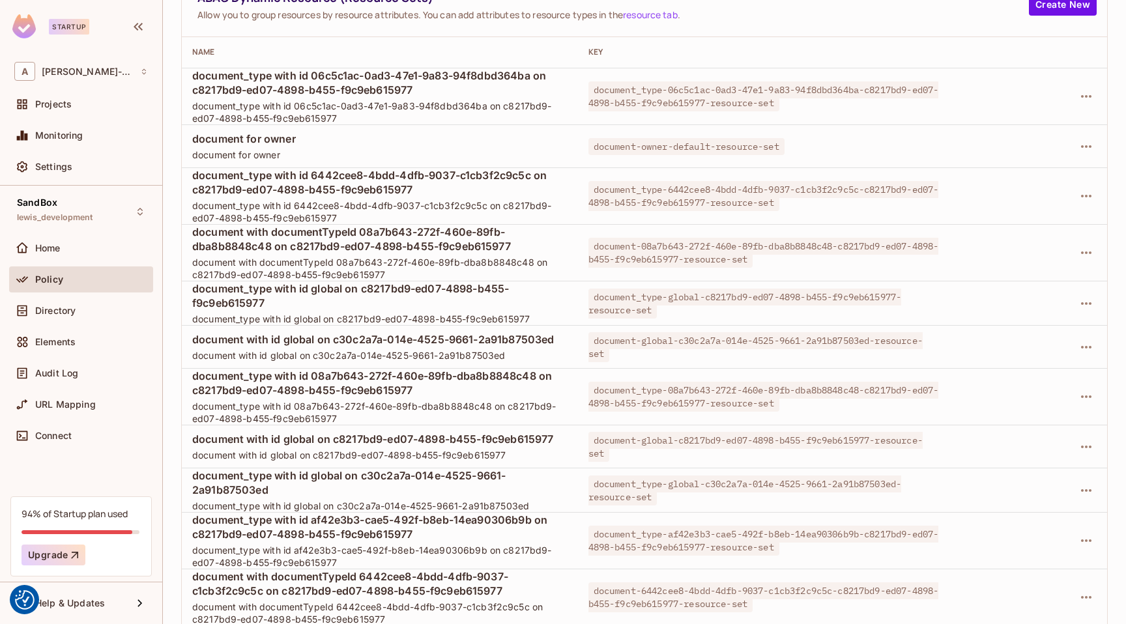
scroll to position [508, 0]
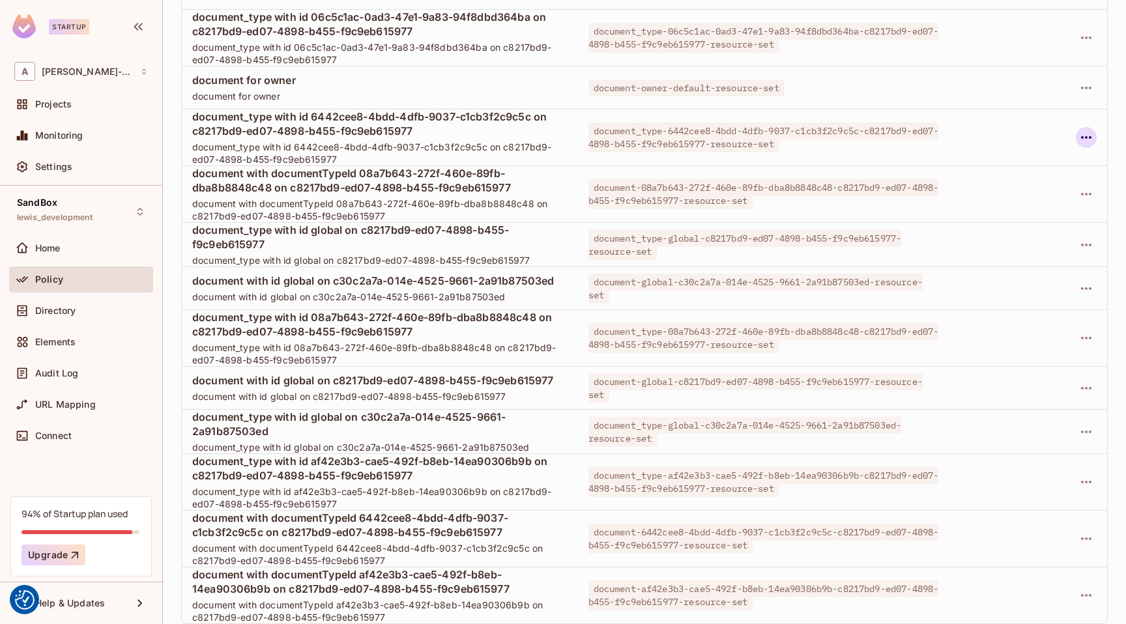
click at [1091, 138] on icon "button" at bounding box center [1086, 138] width 16 height 16
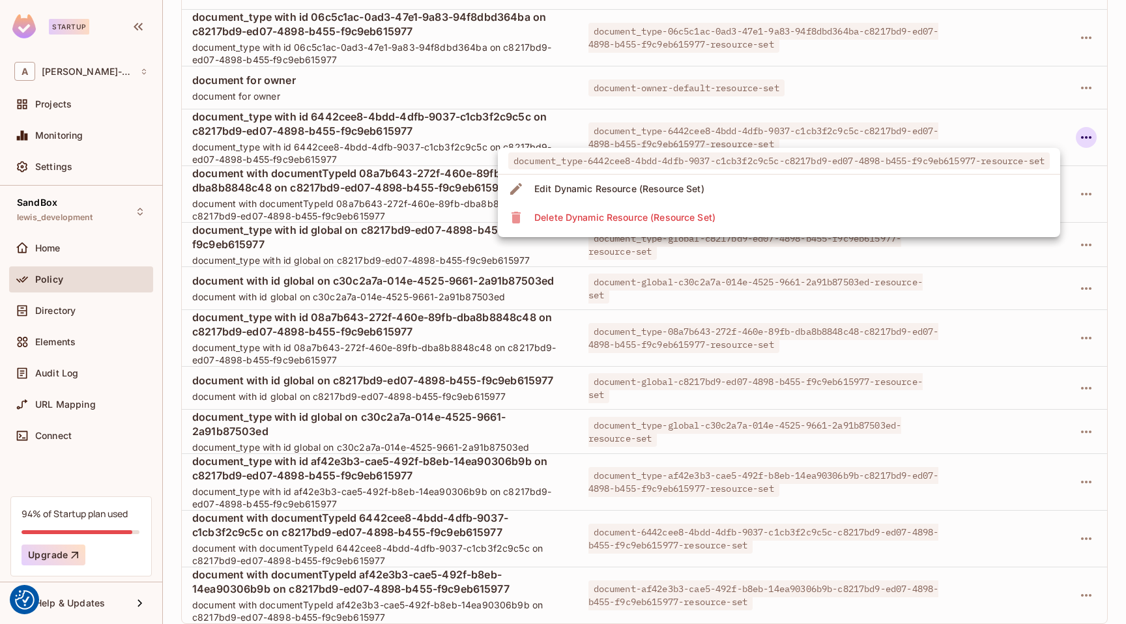
click at [700, 188] on div "Edit Dynamic Resource (Resource Set)" at bounding box center [619, 188] width 170 height 13
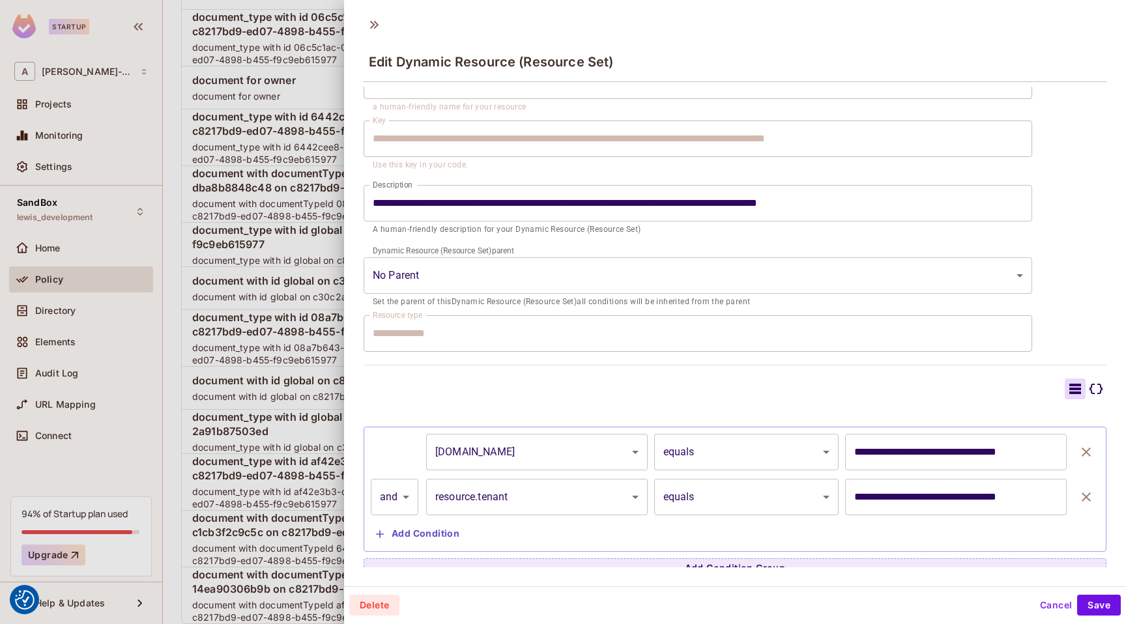
scroll to position [79, 0]
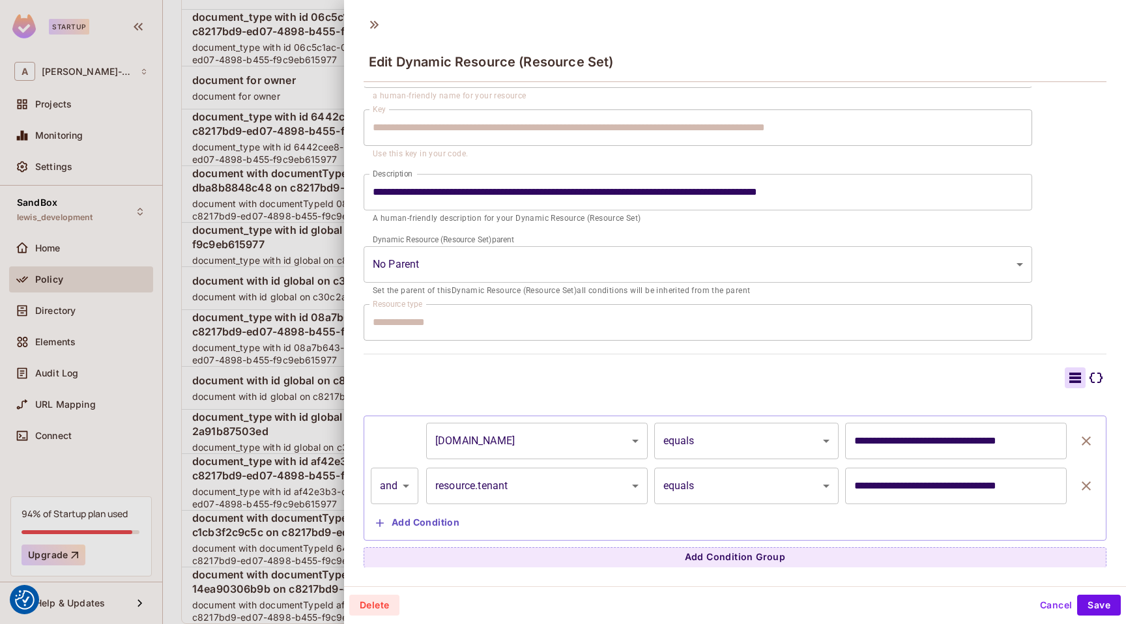
click at [311, 300] on div at bounding box center [563, 312] width 1126 height 624
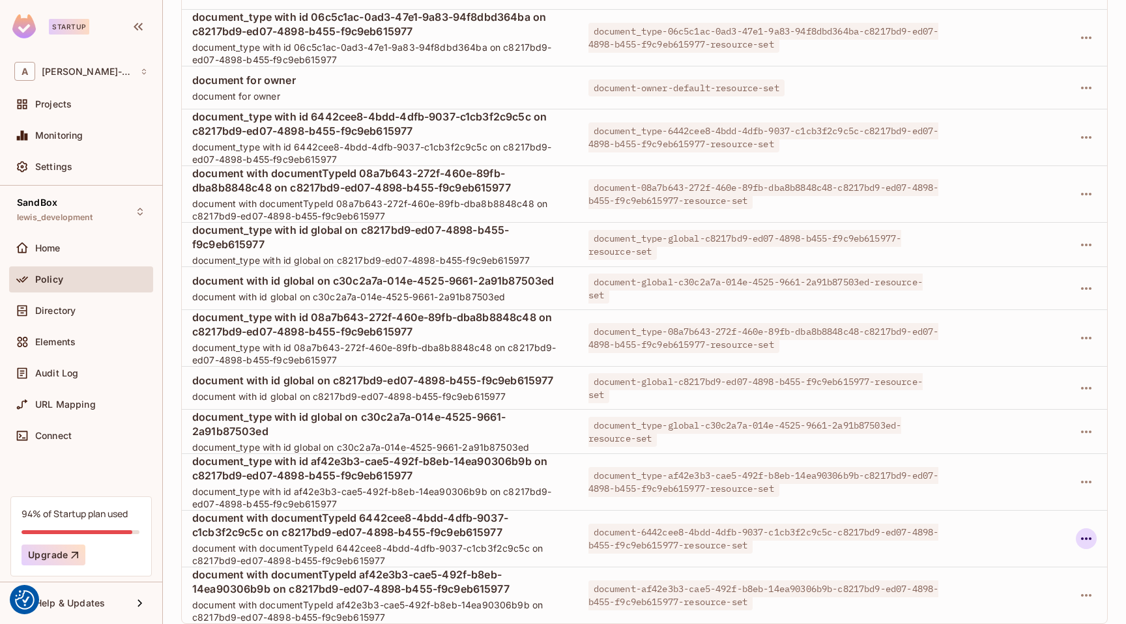
click at [1083, 540] on icon "button" at bounding box center [1086, 539] width 16 height 16
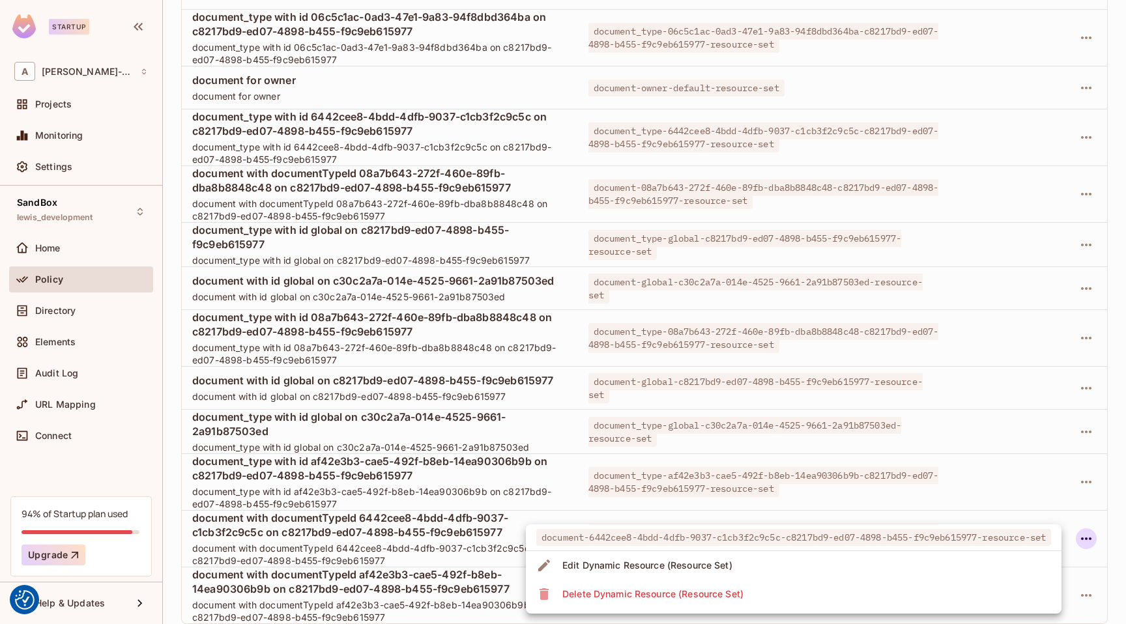
click at [763, 565] on li "Edit Dynamic Resource (Resource Set)" at bounding box center [794, 565] width 536 height 29
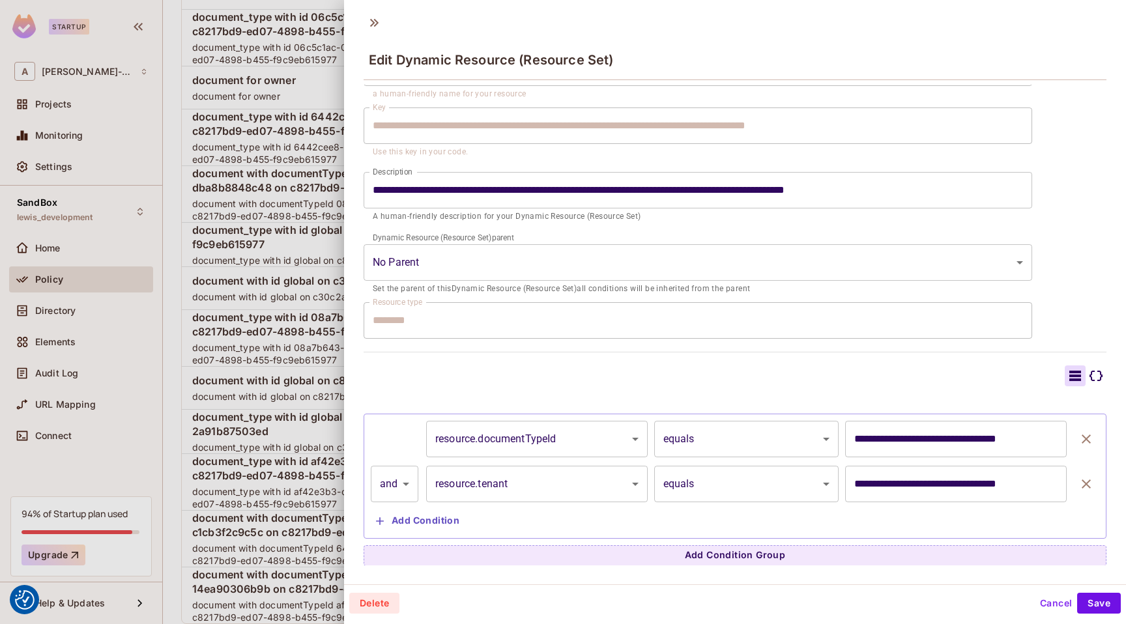
click at [895, 372] on div at bounding box center [735, 376] width 743 height 21
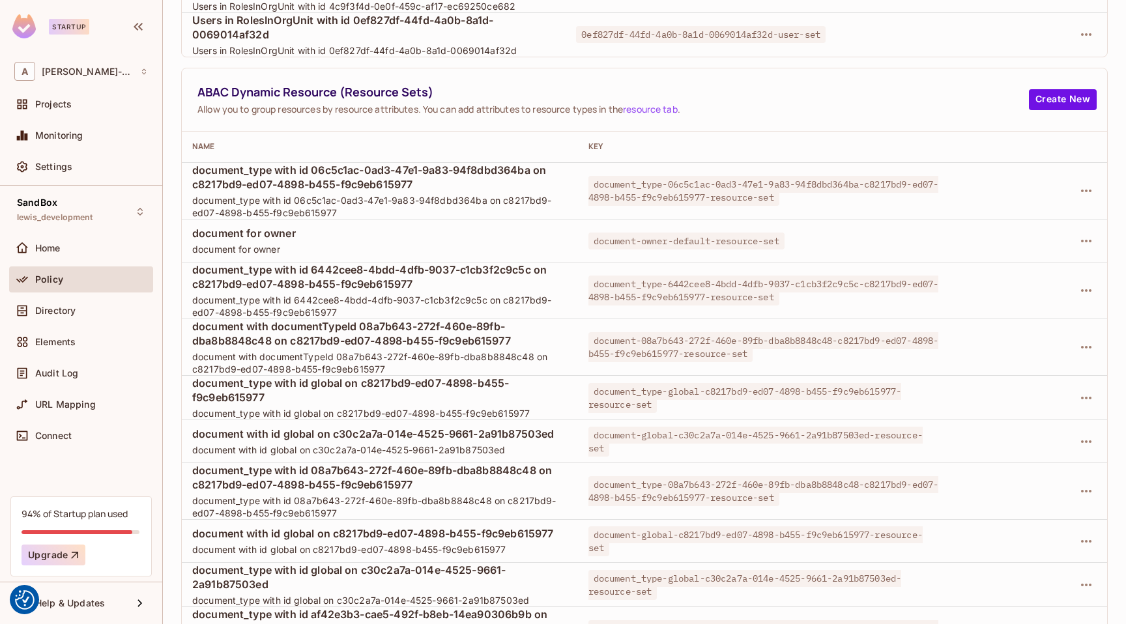
scroll to position [508, 0]
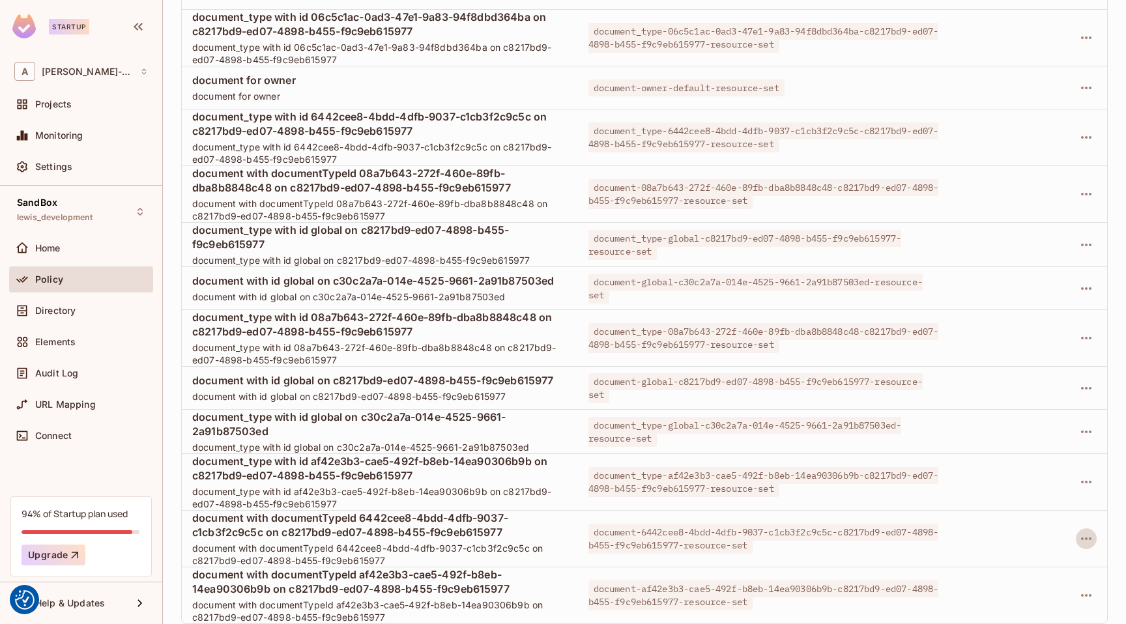
click at [972, 471] on td at bounding box center [1029, 482] width 155 height 57
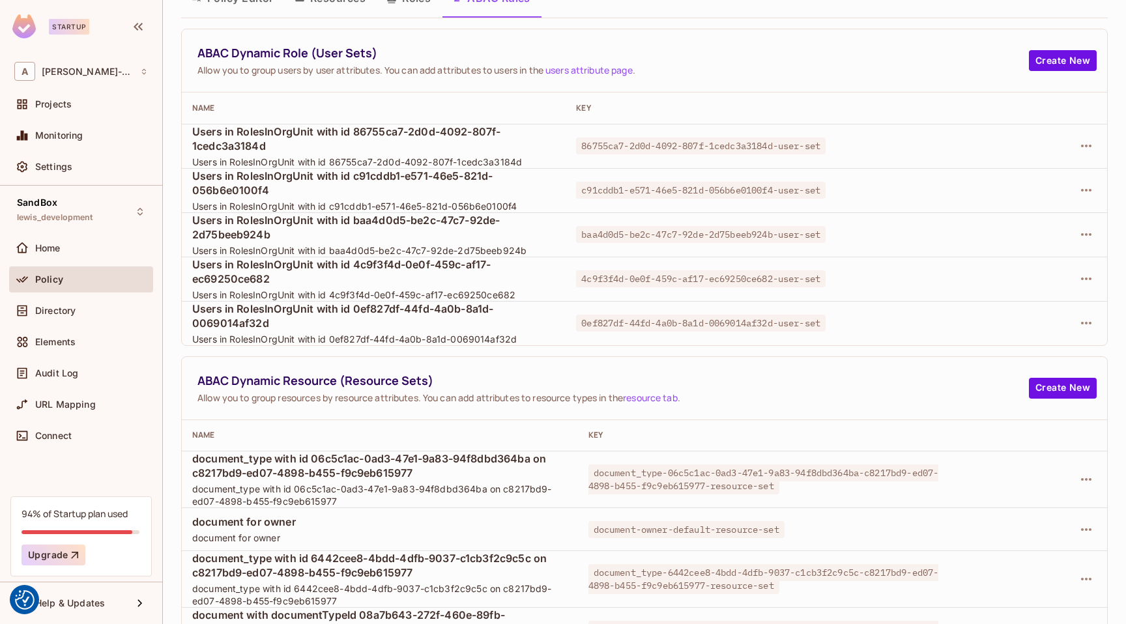
scroll to position [0, 0]
